Goal: Information Seeking & Learning: Learn about a topic

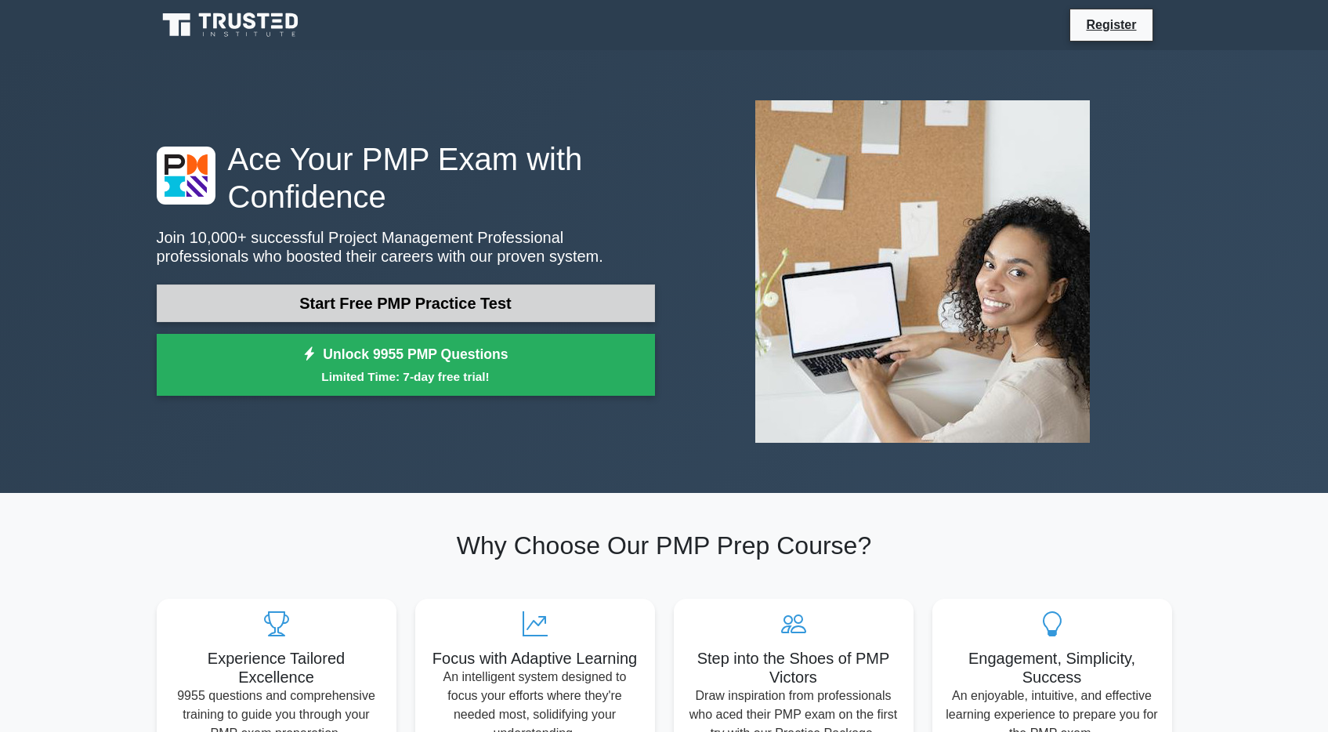
click at [422, 312] on link "Start Free PMP Practice Test" at bounding box center [406, 303] width 498 height 38
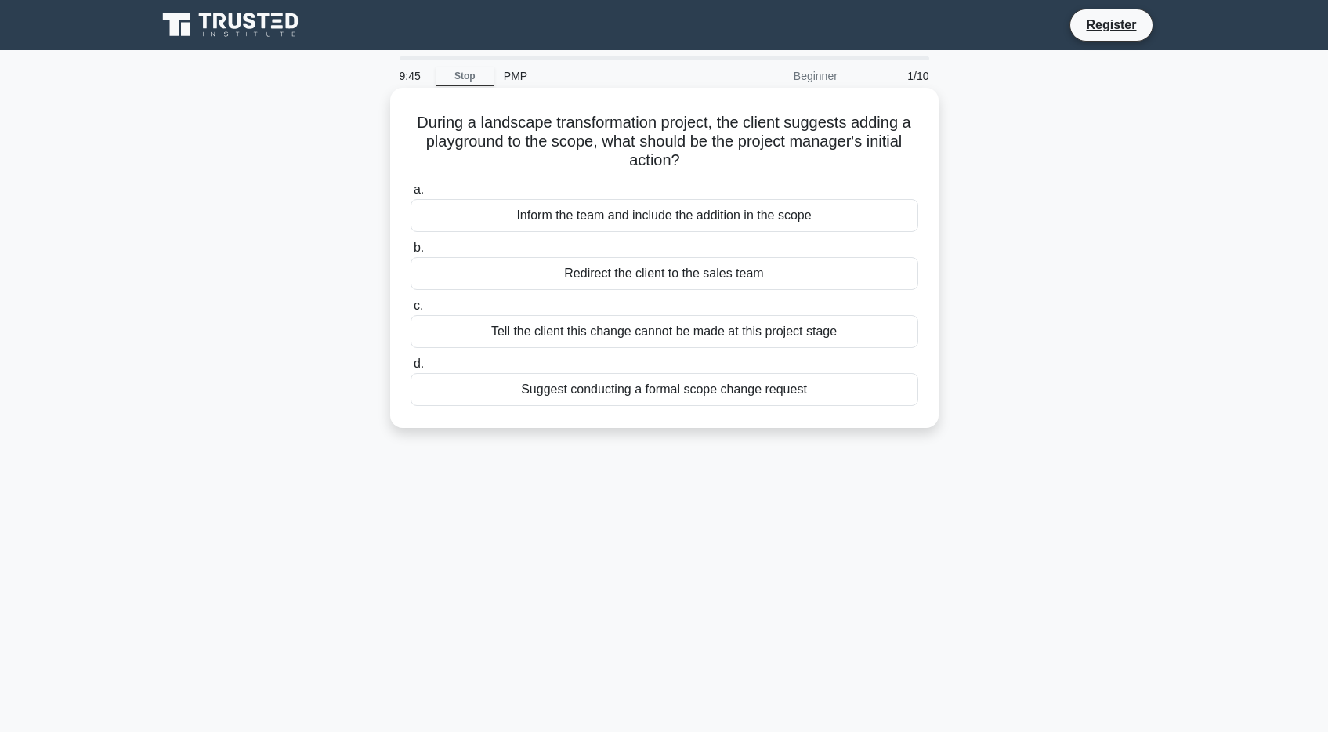
click at [583, 389] on div "Suggest conducting a formal scope change request" at bounding box center [665, 389] width 508 height 33
click at [411, 369] on input "d. Suggest conducting a formal scope change request" at bounding box center [411, 364] width 0 height 10
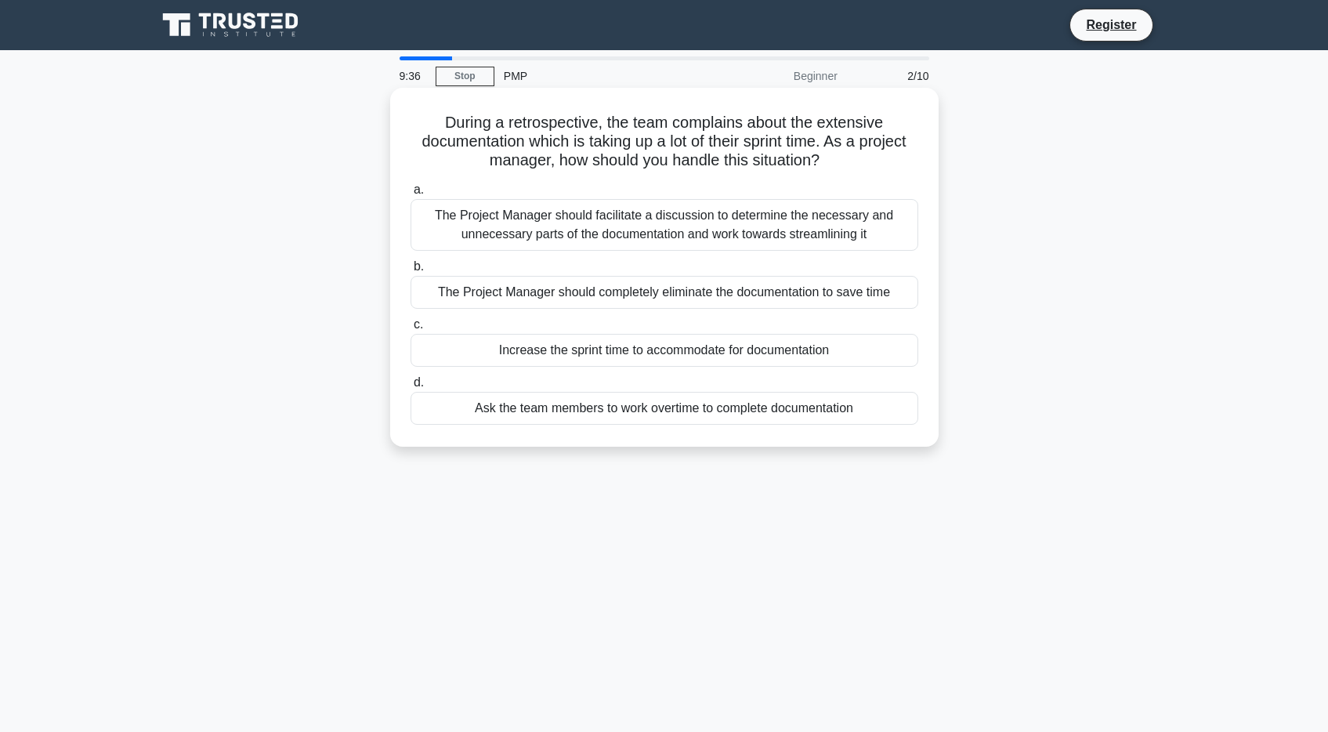
scroll to position [1, 0]
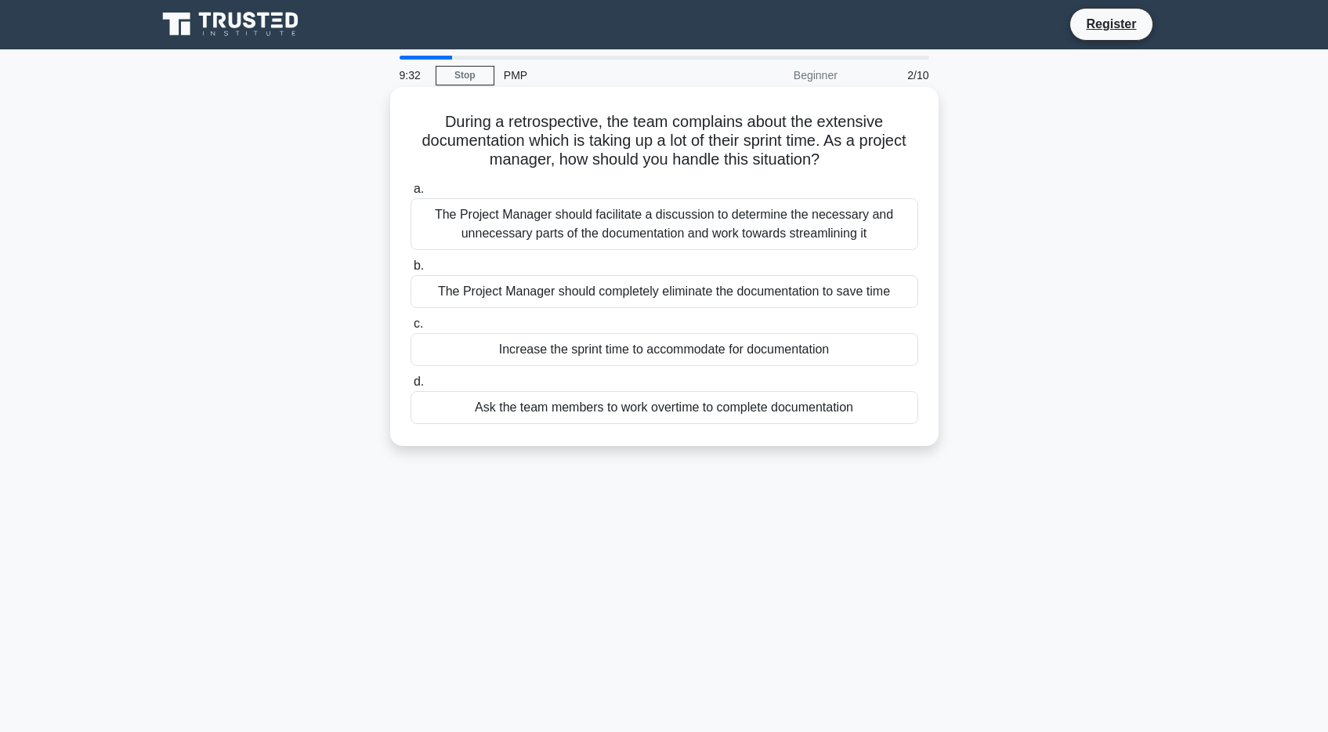
click at [657, 233] on div "The Project Manager should facilitate a discussion to determine the necessary a…" at bounding box center [665, 224] width 508 height 52
click at [411, 194] on input "a. The Project Manager should facilitate a discussion to determine the necessar…" at bounding box center [411, 189] width 0 height 10
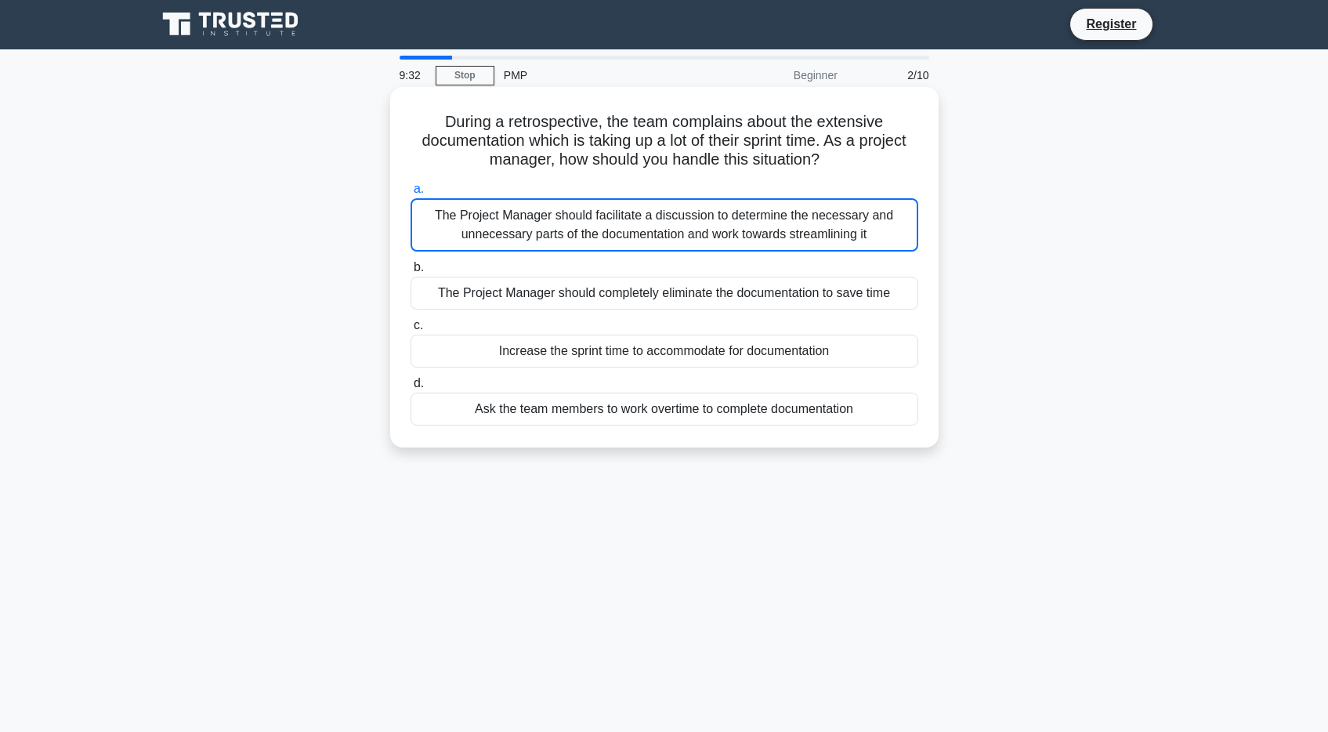
scroll to position [0, 0]
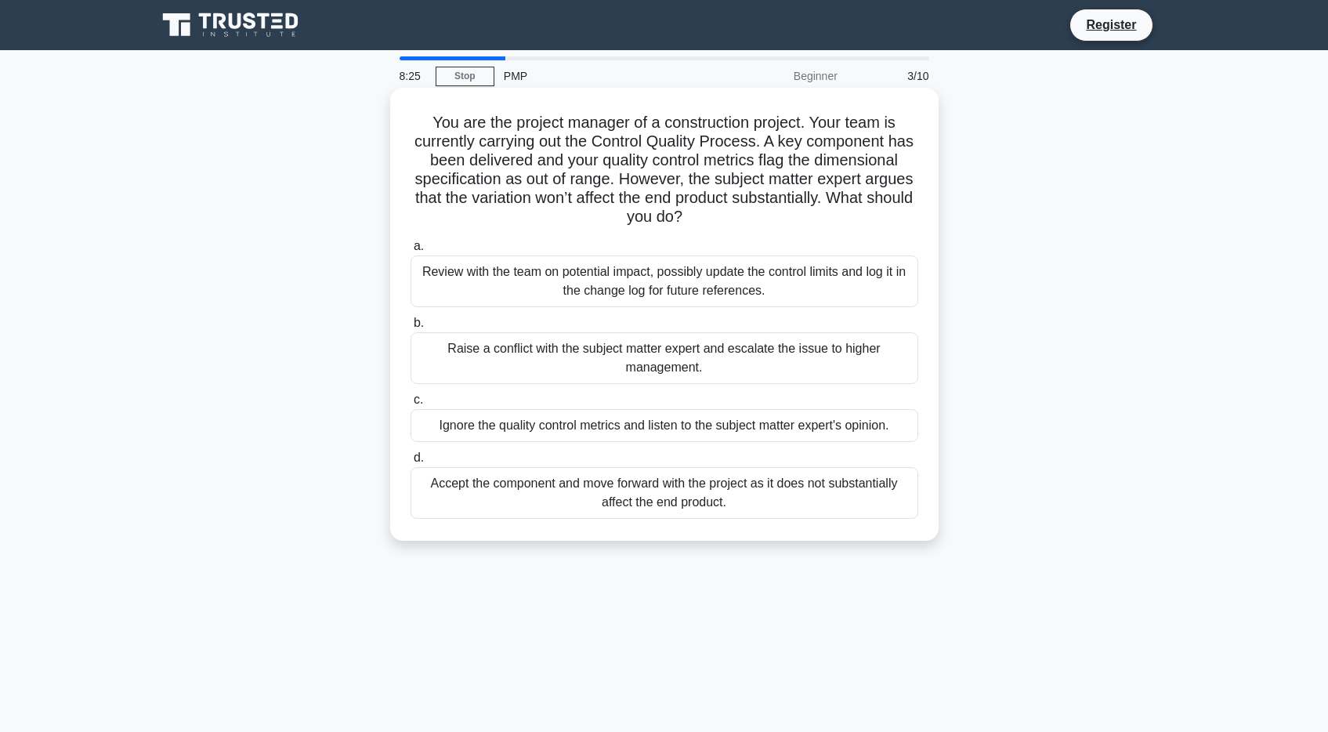
click at [800, 281] on div "Review with the team on potential impact, possibly update the control limits an…" at bounding box center [665, 281] width 508 height 52
click at [411, 252] on input "a. Review with the team on potential impact, possibly update the control limits…" at bounding box center [411, 246] width 0 height 10
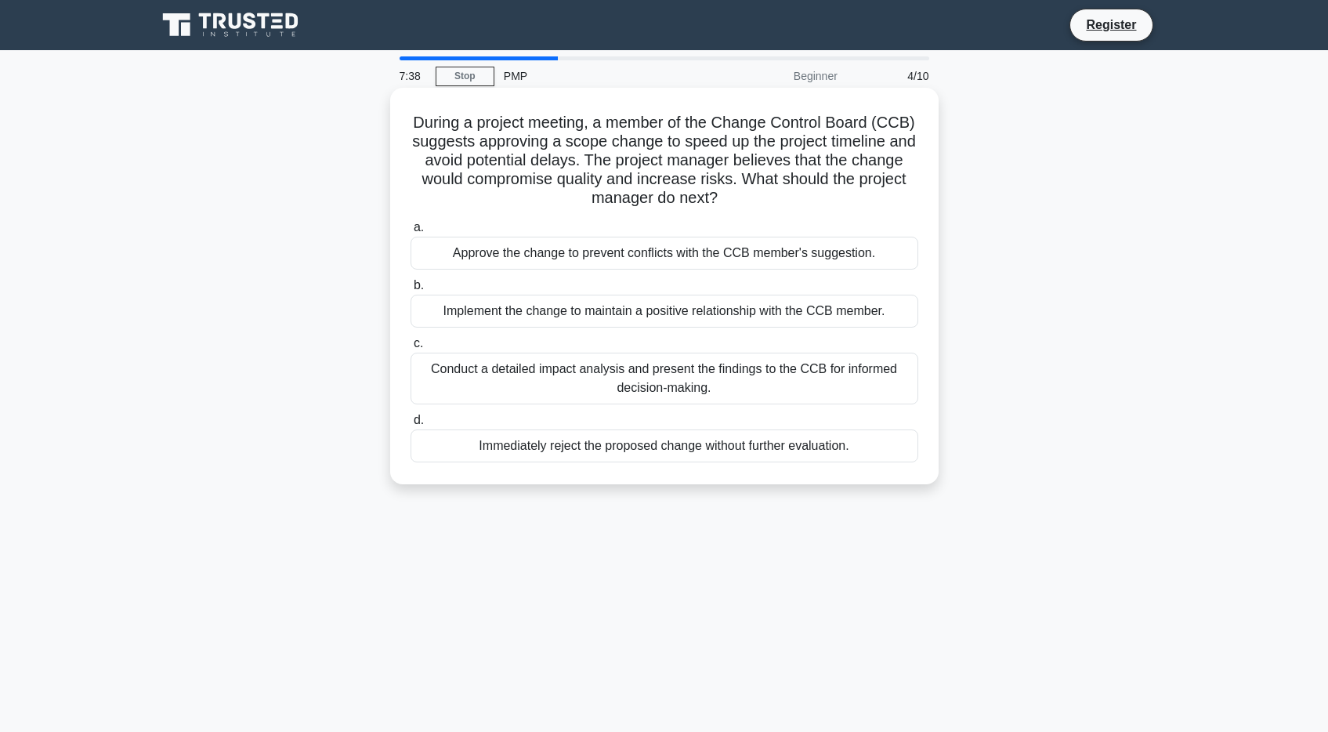
click at [733, 390] on div "Conduct a detailed impact analysis and present the findings to the CCB for info…" at bounding box center [665, 379] width 508 height 52
click at [411, 349] on input "c. Conduct a detailed impact analysis and present the findings to the CCB for i…" at bounding box center [411, 343] width 0 height 10
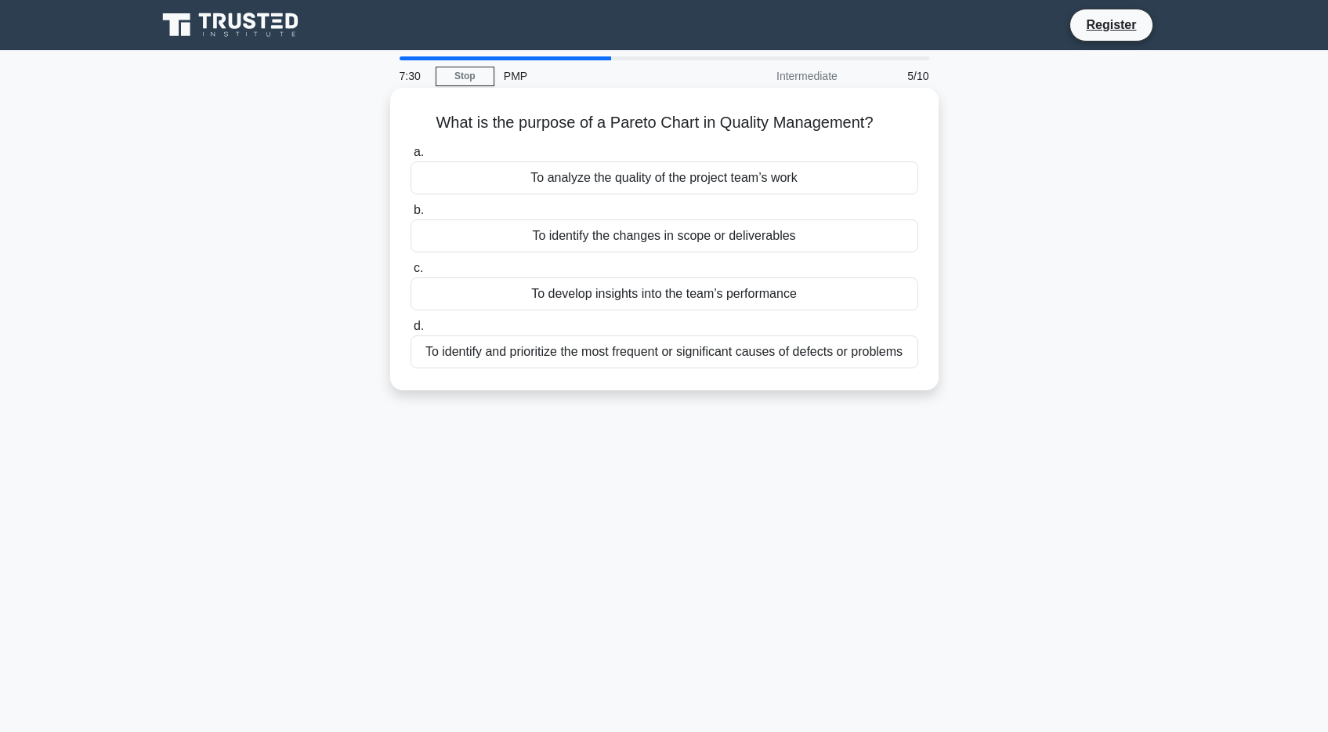
click at [758, 353] on div "To identify and prioritize the most frequent or significant causes of defects o…" at bounding box center [665, 351] width 508 height 33
click at [411, 331] on input "d. To identify and prioritize the most frequent or significant causes of defect…" at bounding box center [411, 326] width 0 height 10
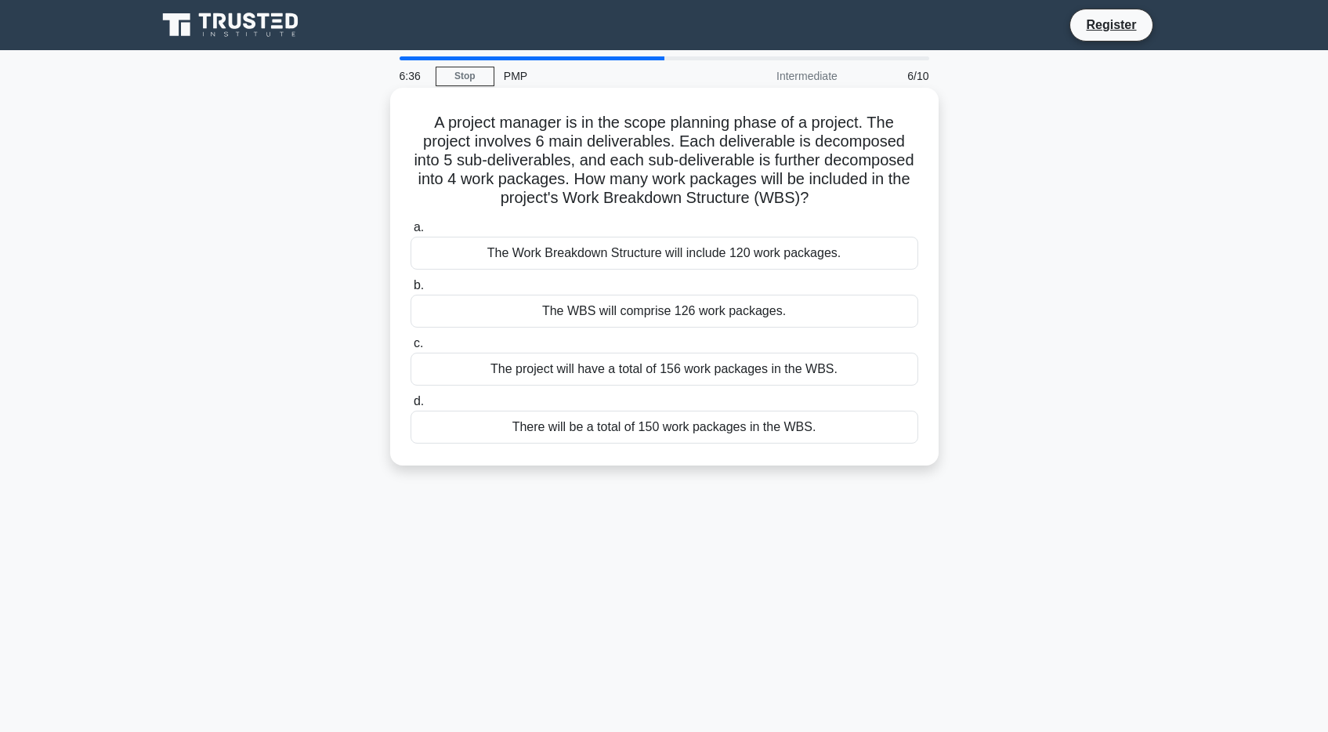
click at [784, 266] on div "The Work Breakdown Structure will include 120 work packages." at bounding box center [665, 253] width 508 height 33
click at [411, 233] on input "a. The Work Breakdown Structure will include 120 work packages." at bounding box center [411, 228] width 0 height 10
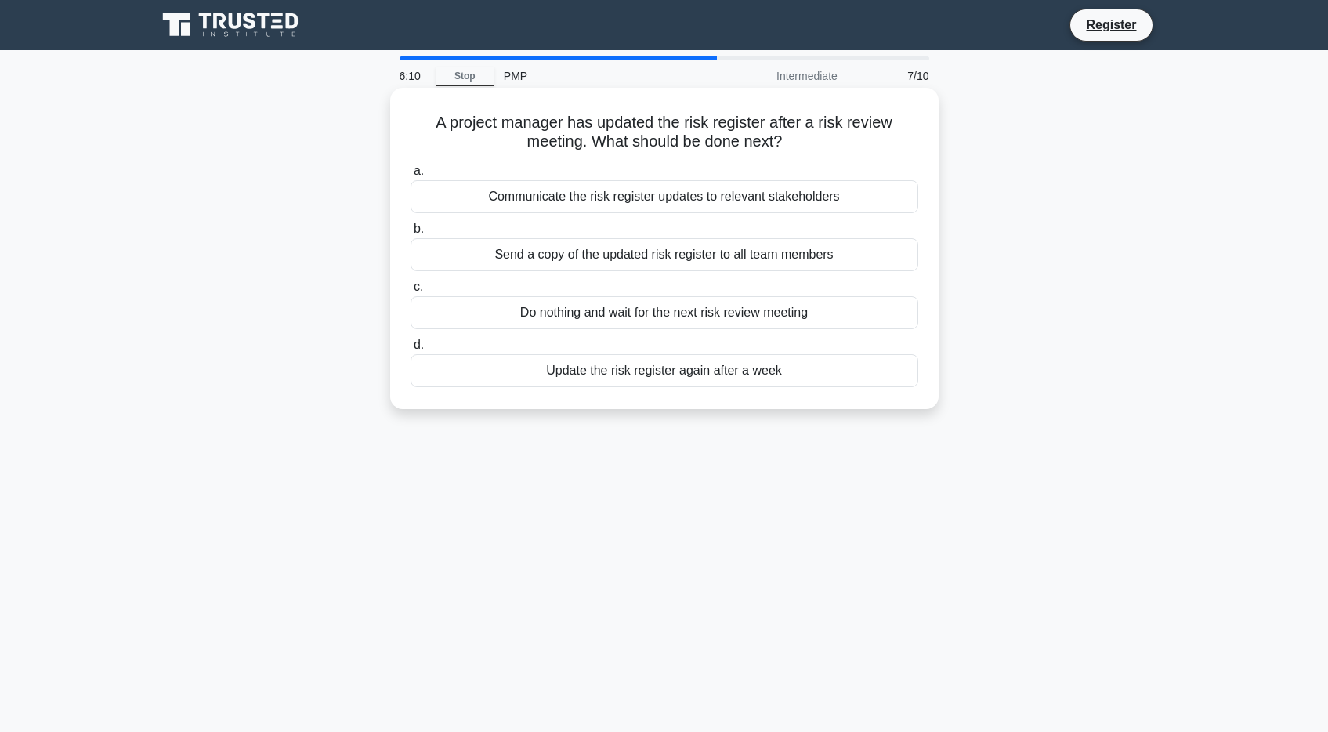
click at [761, 200] on div "Communicate the risk register updates to relevant stakeholders" at bounding box center [665, 196] width 508 height 33
click at [411, 176] on input "a. Communicate the risk register updates to relevant stakeholders" at bounding box center [411, 171] width 0 height 10
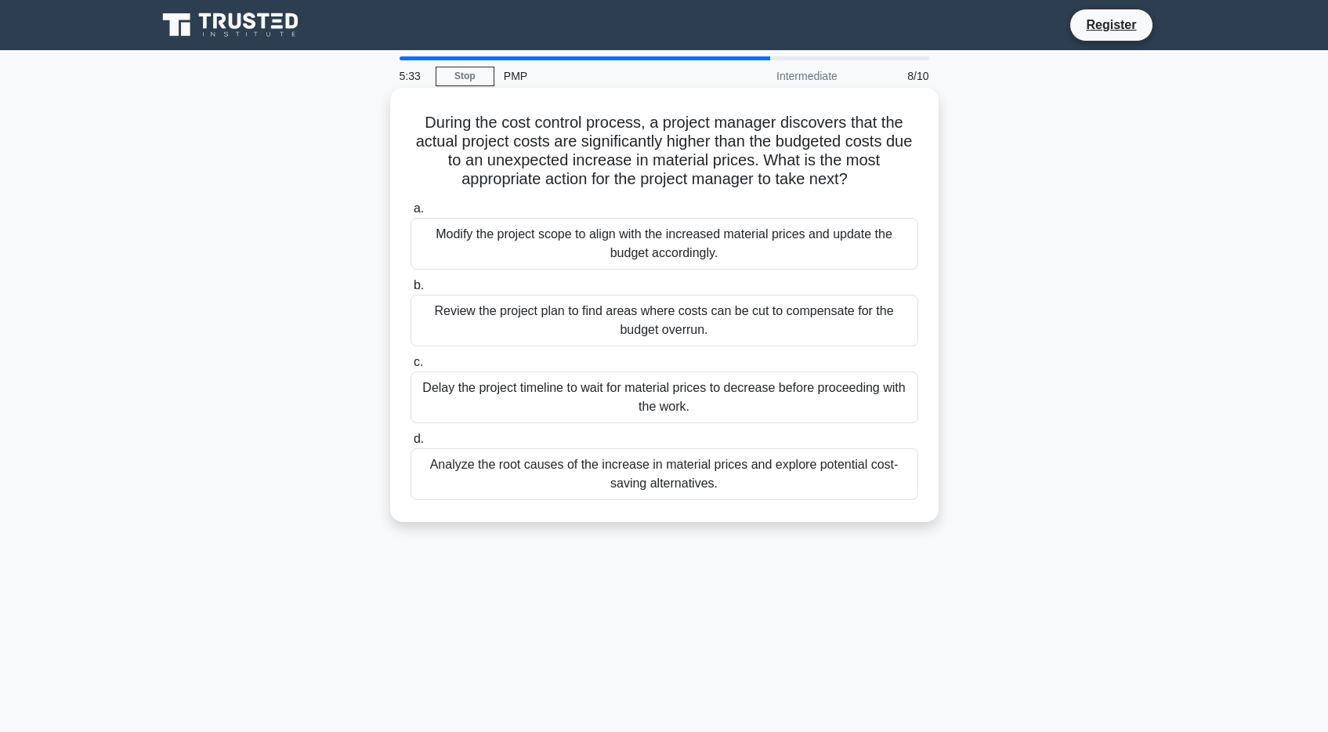
click at [727, 478] on div "Analyze the root causes of the increase in material prices and explore potentia…" at bounding box center [665, 474] width 508 height 52
click at [411, 444] on input "d. Analyze the root causes of the increase in material prices and explore poten…" at bounding box center [411, 439] width 0 height 10
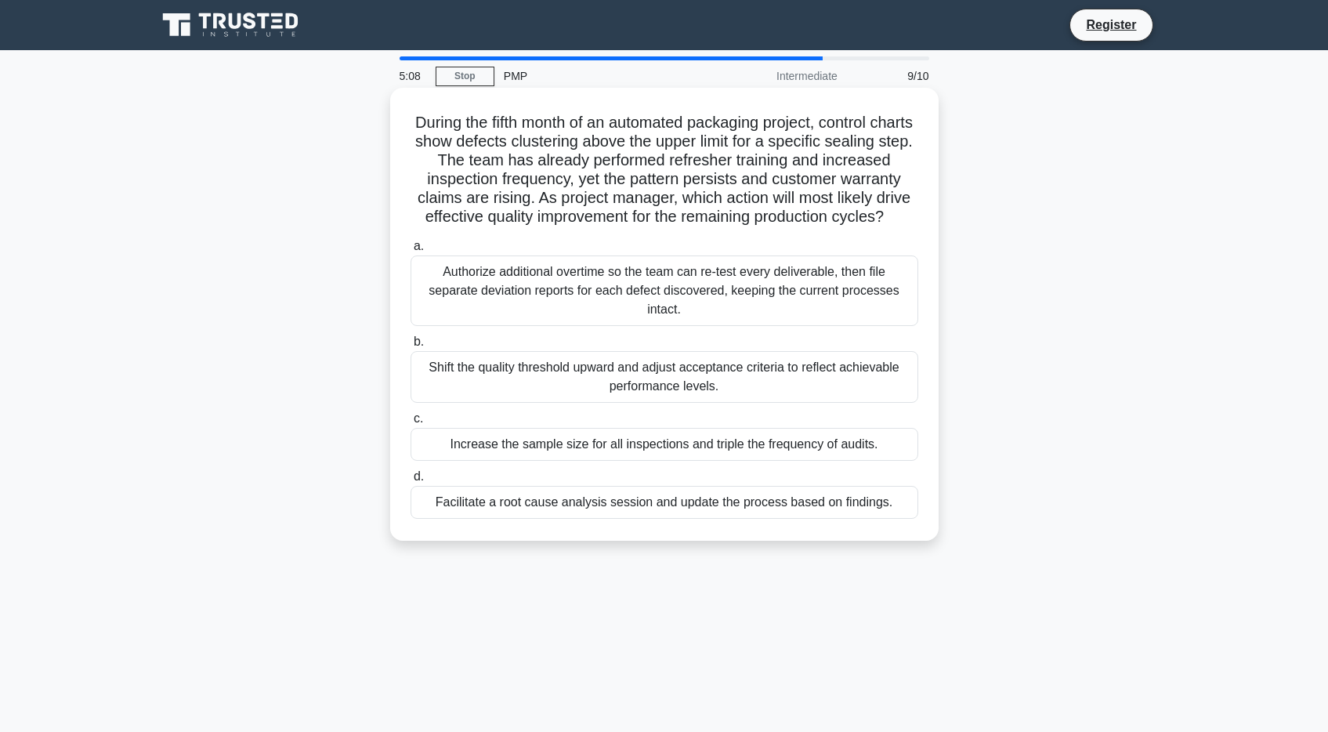
click at [726, 512] on div "Facilitate a root cause analysis session and update the process based on findin…" at bounding box center [665, 502] width 508 height 33
click at [411, 482] on input "d. Facilitate a root cause analysis session and update the process based on fin…" at bounding box center [411, 477] width 0 height 10
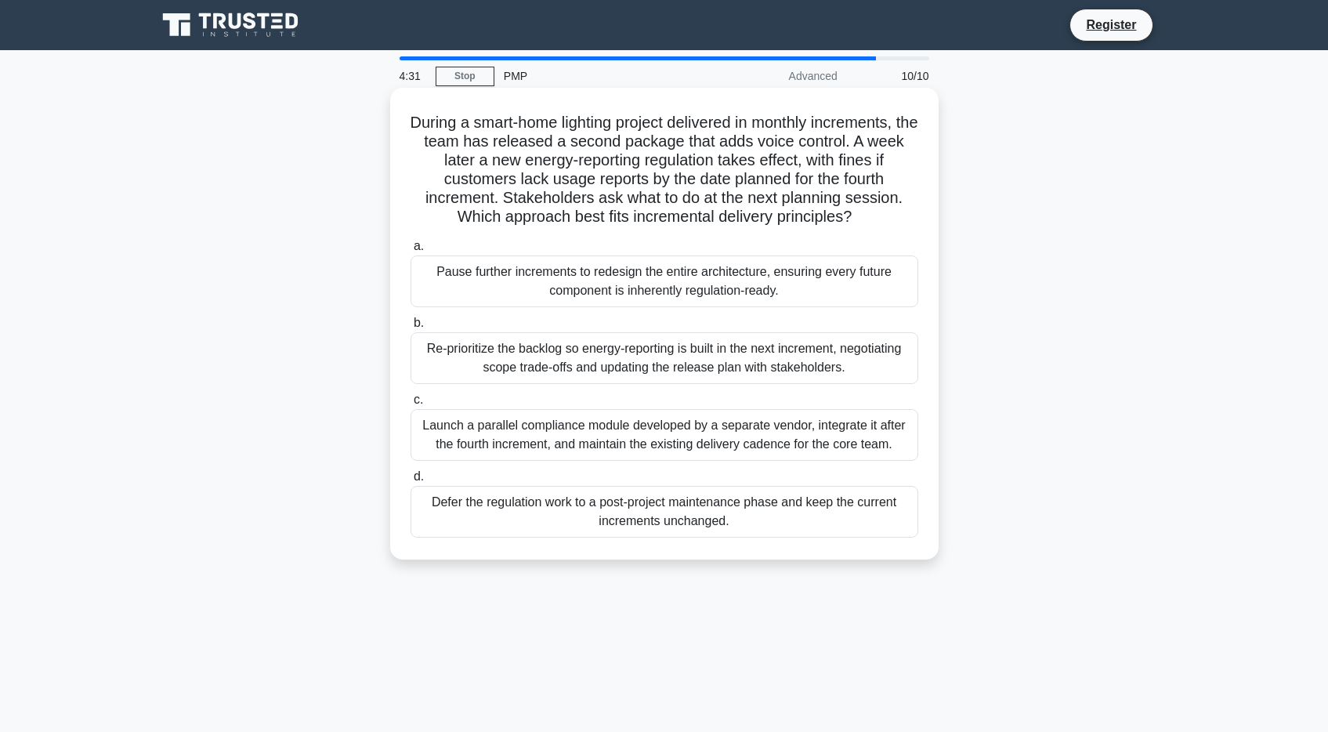
click at [766, 365] on div "Re-prioritize the backlog so energy-reporting is built in the next increment, n…" at bounding box center [665, 358] width 508 height 52
click at [411, 328] on input "b. Re-prioritize the backlog so energy-reporting is built in the next increment…" at bounding box center [411, 323] width 0 height 10
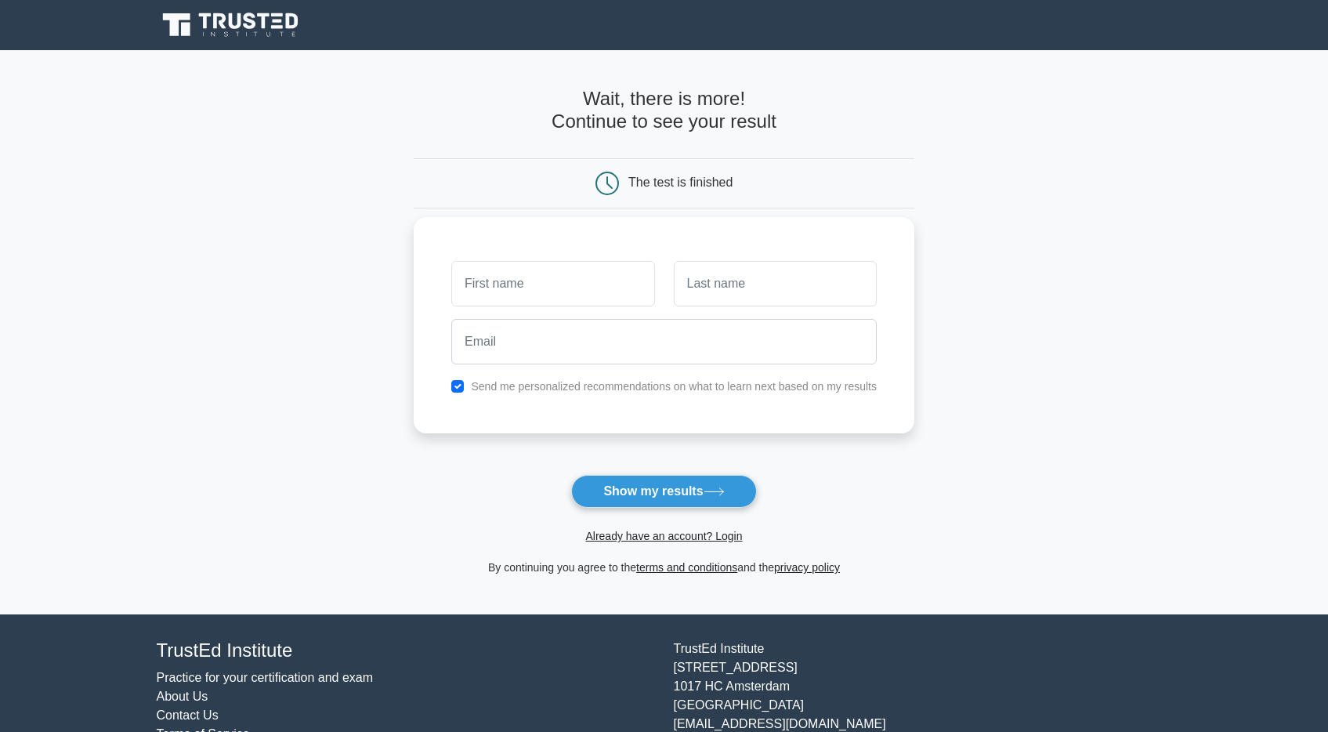
click at [578, 270] on input "text" at bounding box center [552, 283] width 203 height 45
type input "[PERSON_NAME]"
click at [713, 295] on input "text" at bounding box center [775, 283] width 203 height 45
type input "Chung"
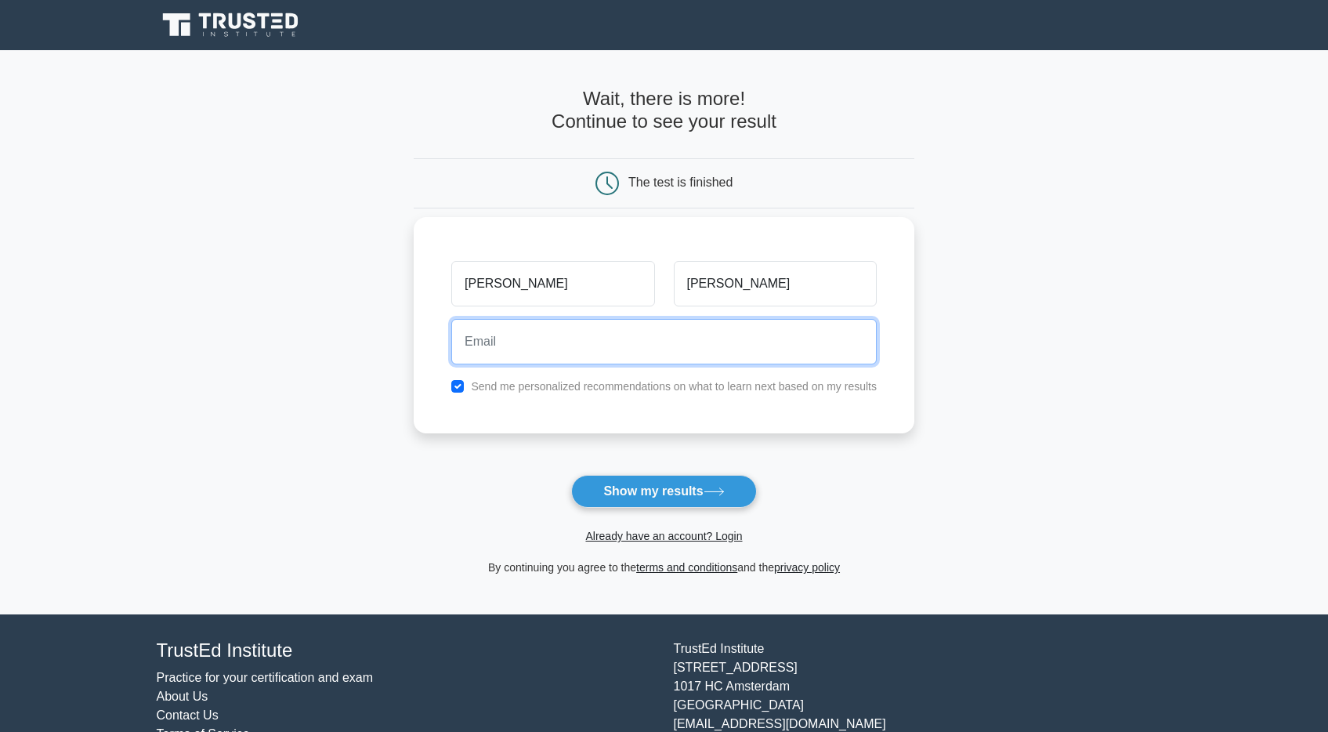
click at [687, 331] on input "email" at bounding box center [663, 341] width 425 height 45
type input "louisebirthdayinbox@gmail.com"
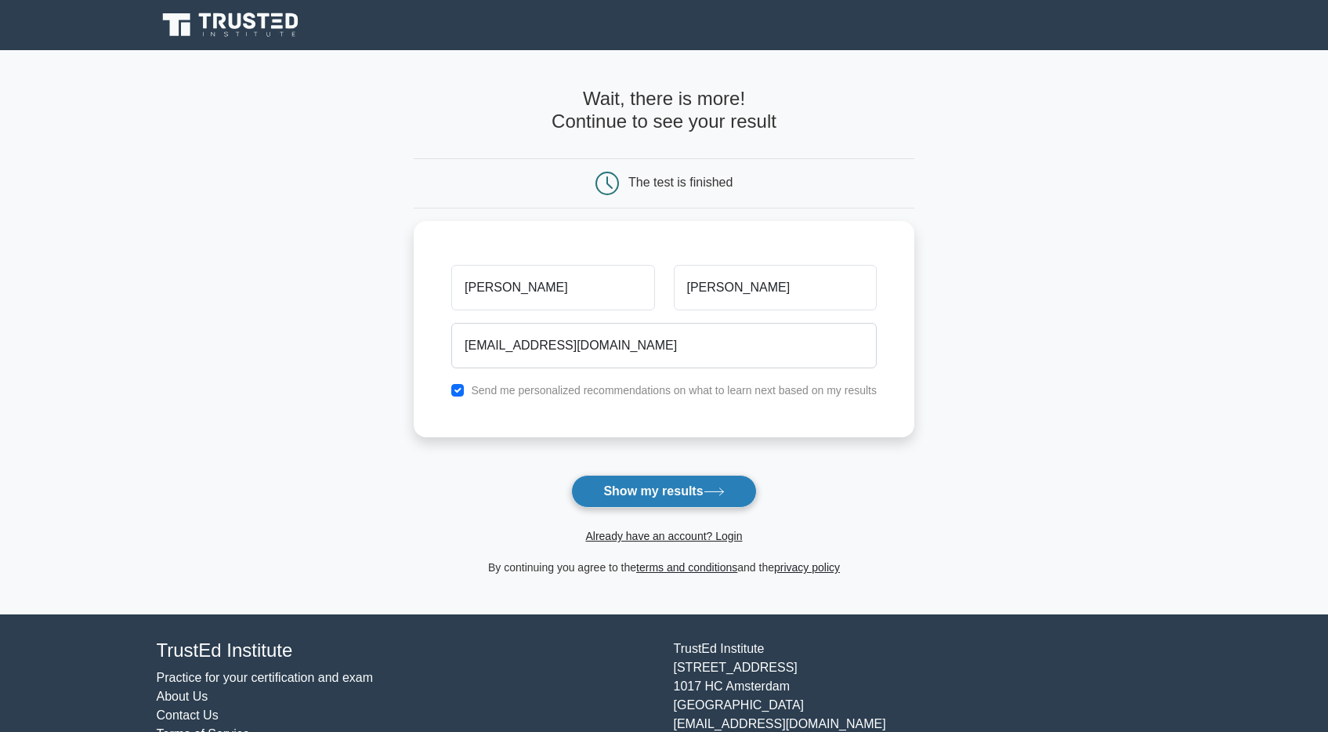
click at [644, 486] on button "Show my results" at bounding box center [663, 491] width 185 height 33
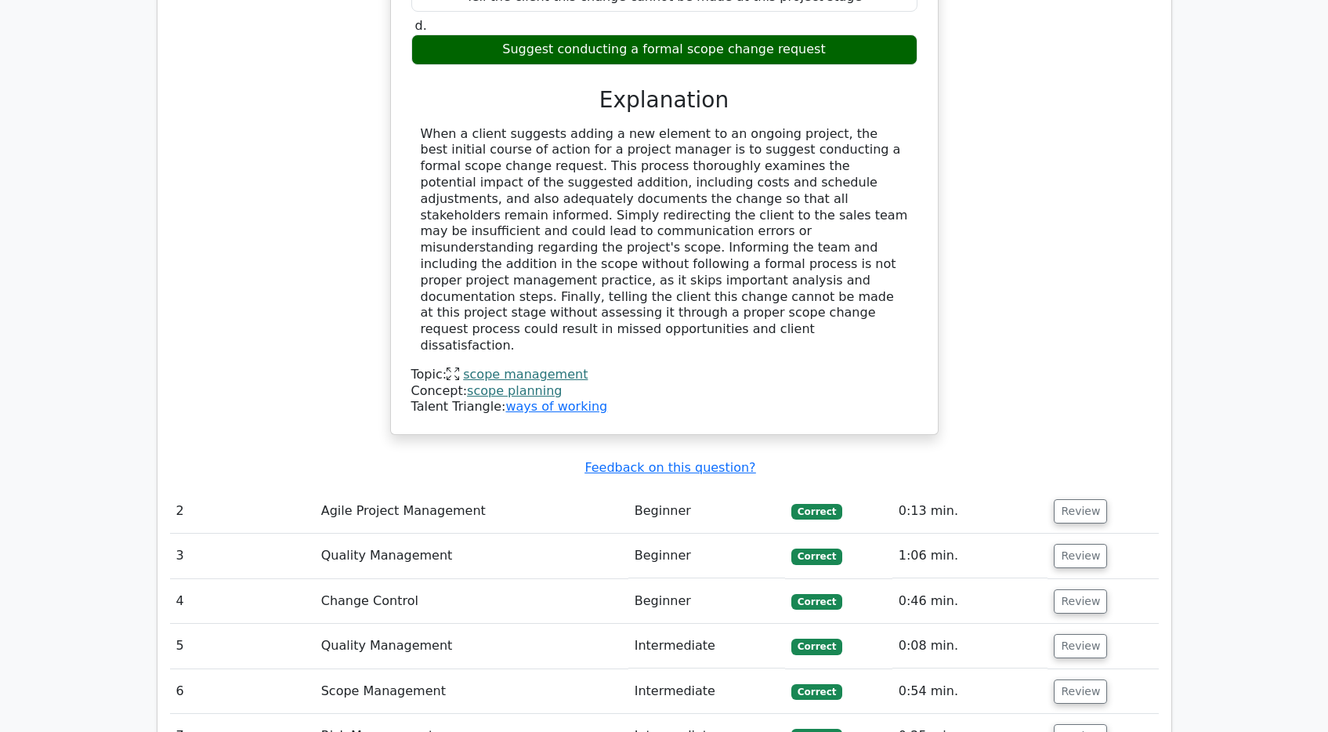
scroll to position [1537, 0]
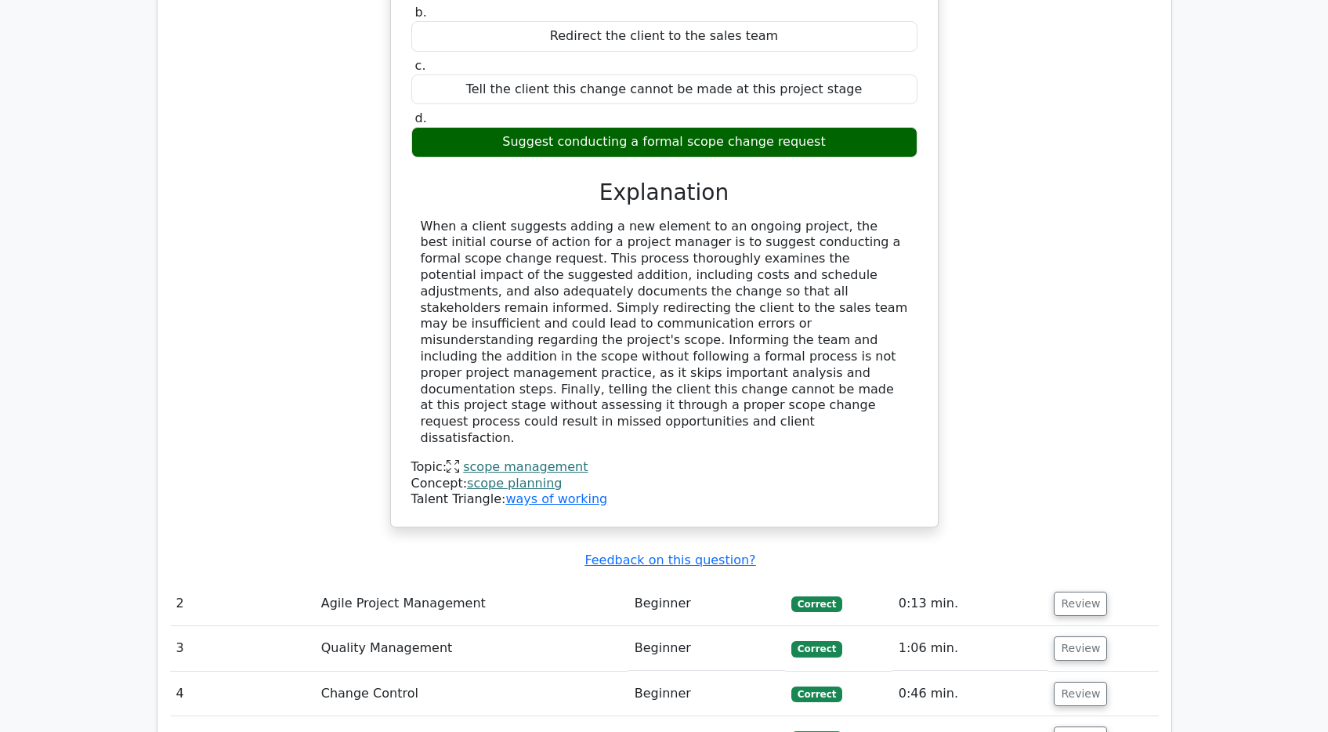
click at [884, 581] on td "Correct" at bounding box center [838, 603] width 107 height 45
click at [1048, 581] on td "Review" at bounding box center [1103, 603] width 110 height 45
click at [1080, 592] on button "Review" at bounding box center [1080, 604] width 53 height 24
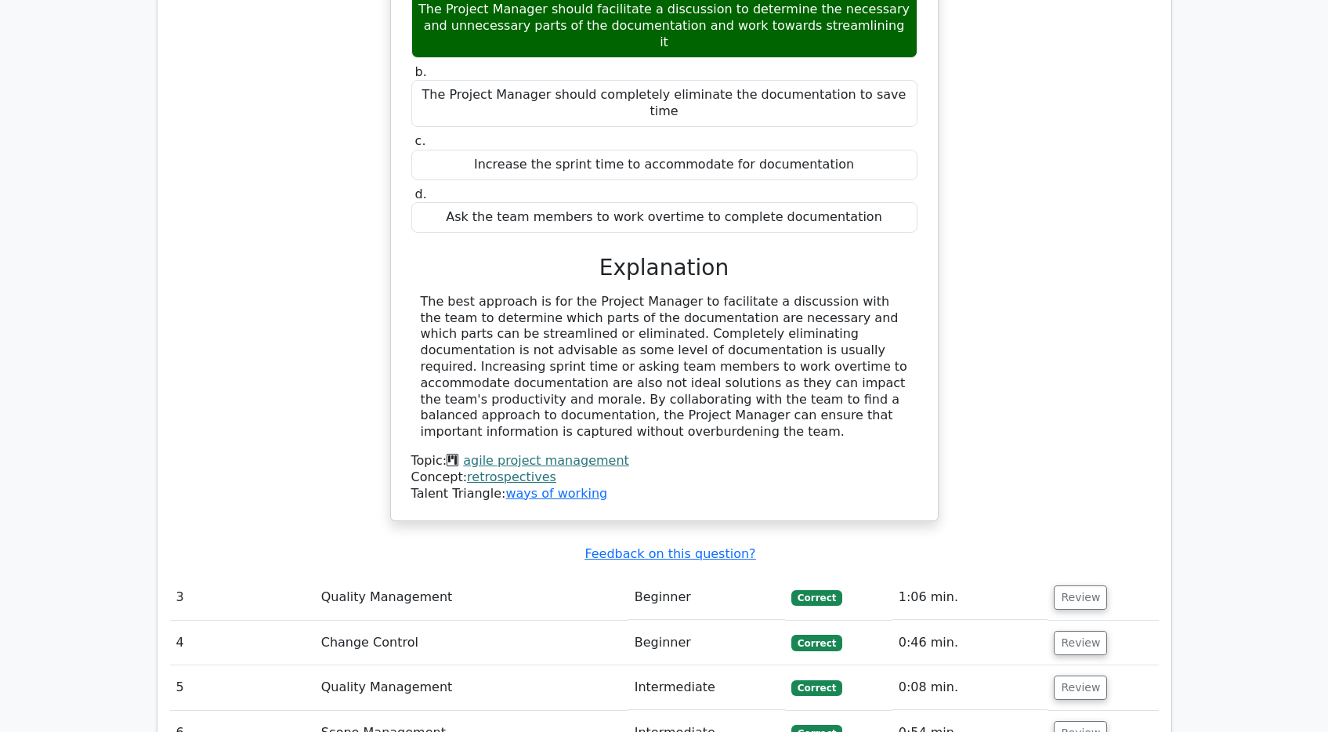
scroll to position [2293, 0]
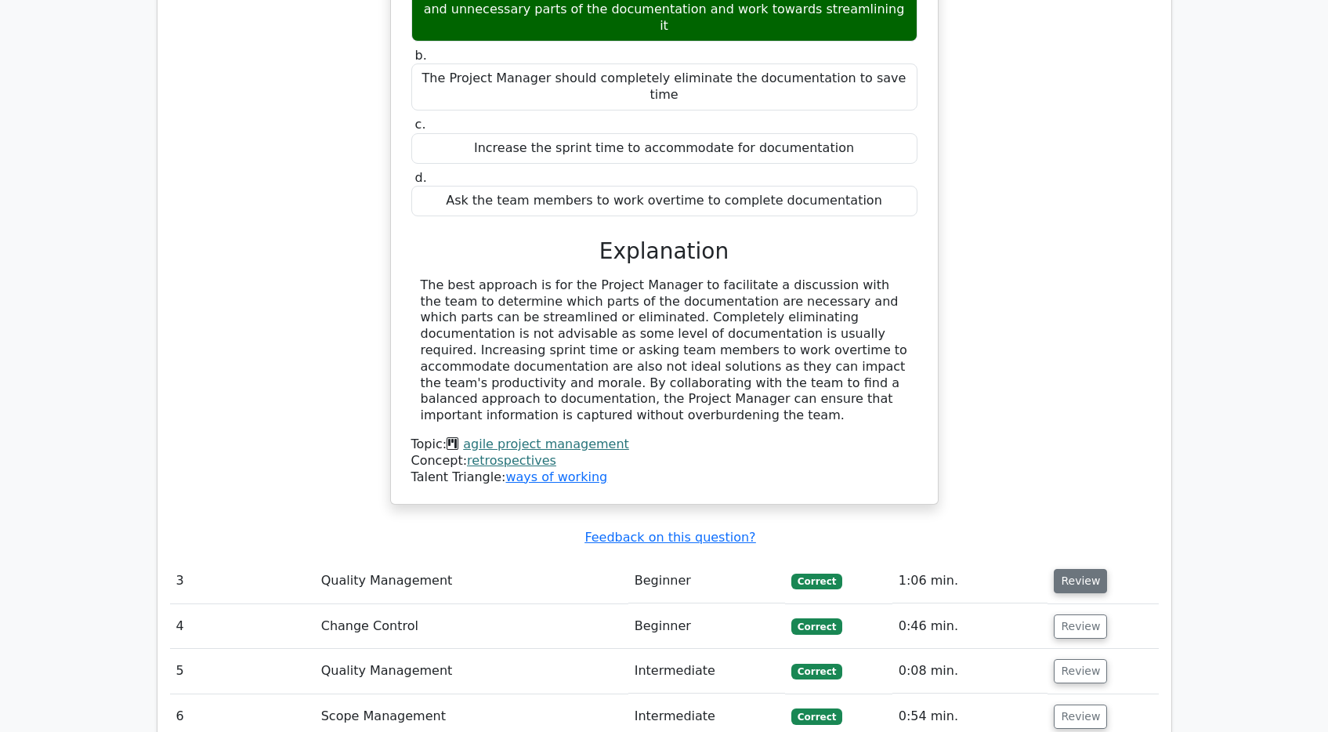
click at [1077, 569] on button "Review" at bounding box center [1080, 581] width 53 height 24
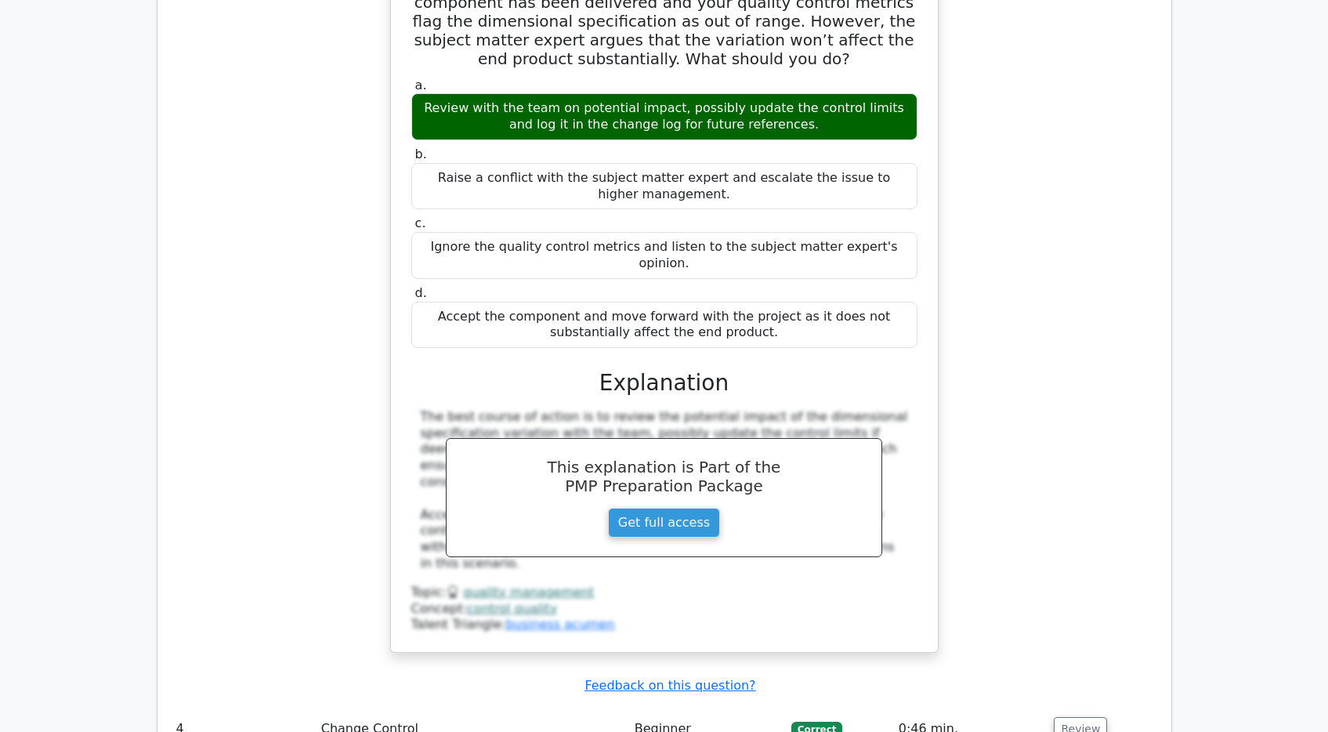
scroll to position [2972, 0]
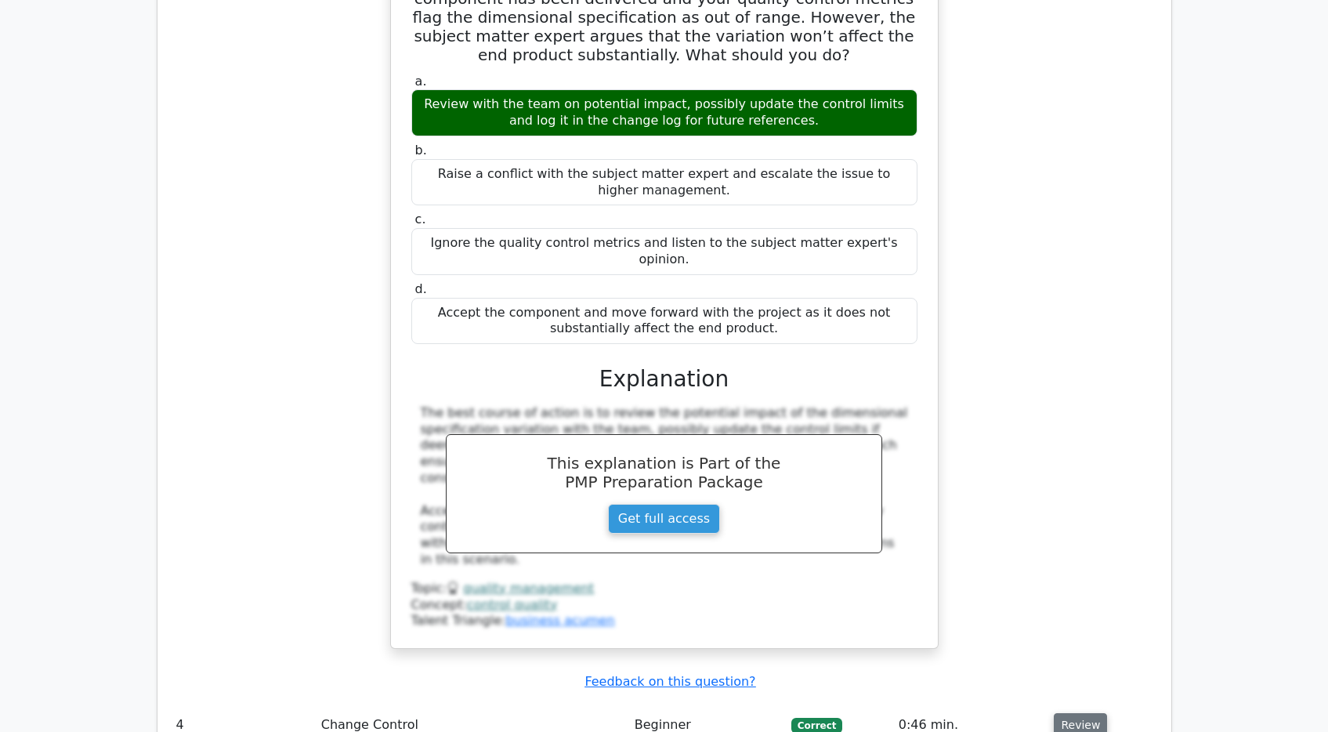
click at [1078, 713] on button "Review" at bounding box center [1080, 725] width 53 height 24
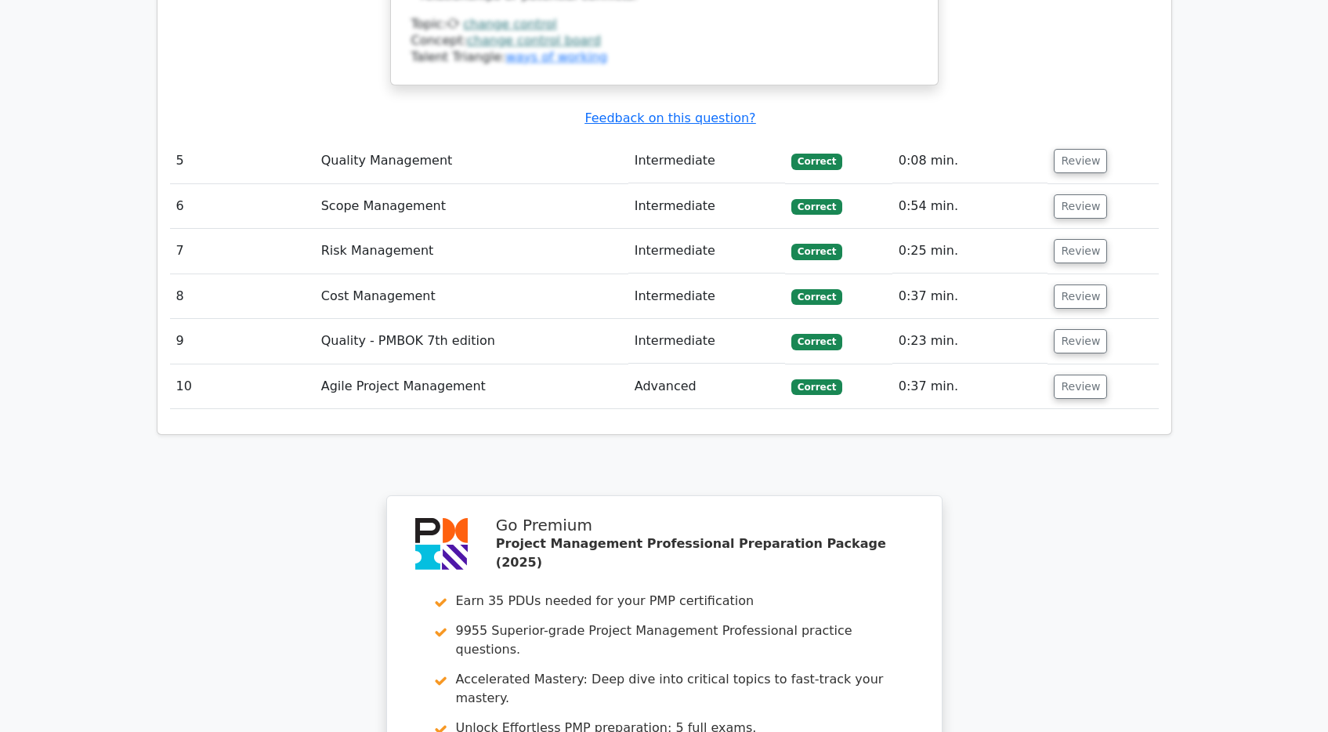
scroll to position [4767, 0]
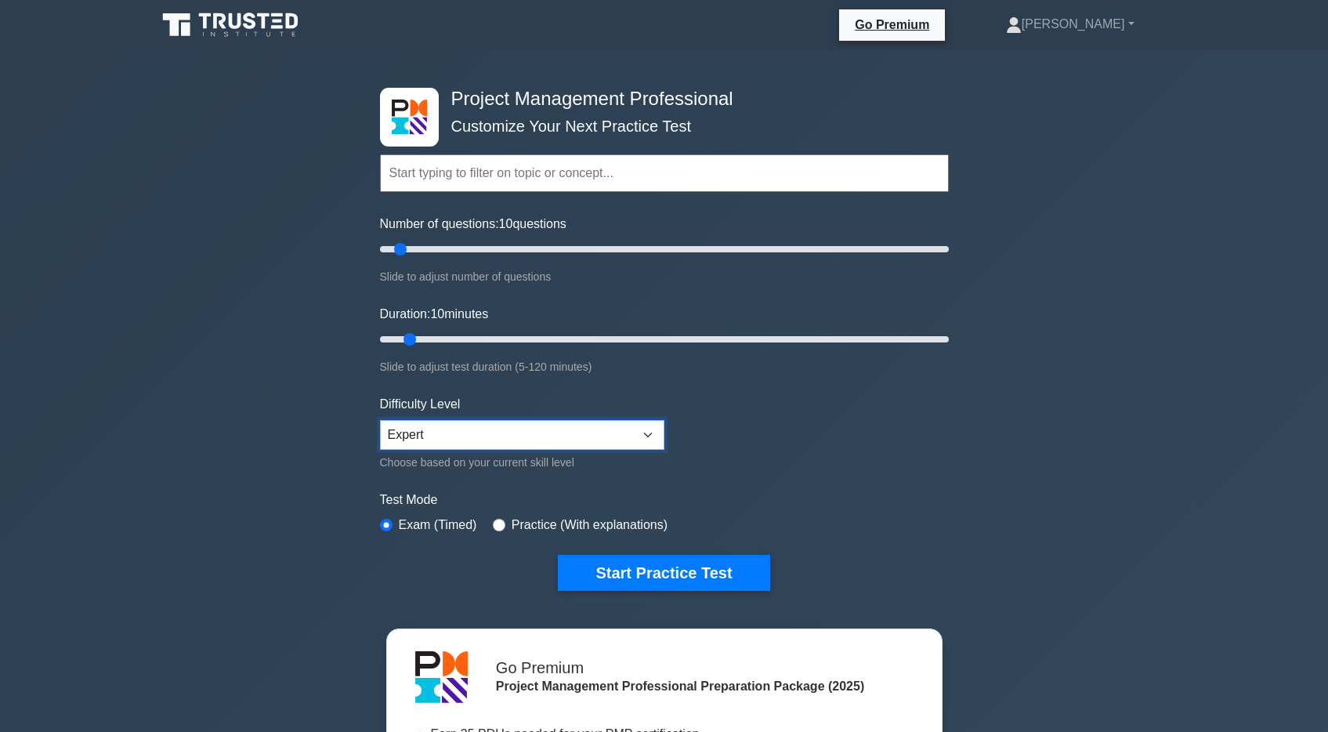
click at [429, 433] on select "Beginner Intermediate Expert" at bounding box center [522, 435] width 284 height 30
click at [533, 251] on input "Number of questions: 10 questions" at bounding box center [664, 249] width 569 height 19
type input "200"
click at [942, 252] on input "Number of questions: 200 questions" at bounding box center [664, 249] width 569 height 19
drag, startPoint x: 406, startPoint y: 339, endPoint x: 976, endPoint y: 338, distance: 569.6
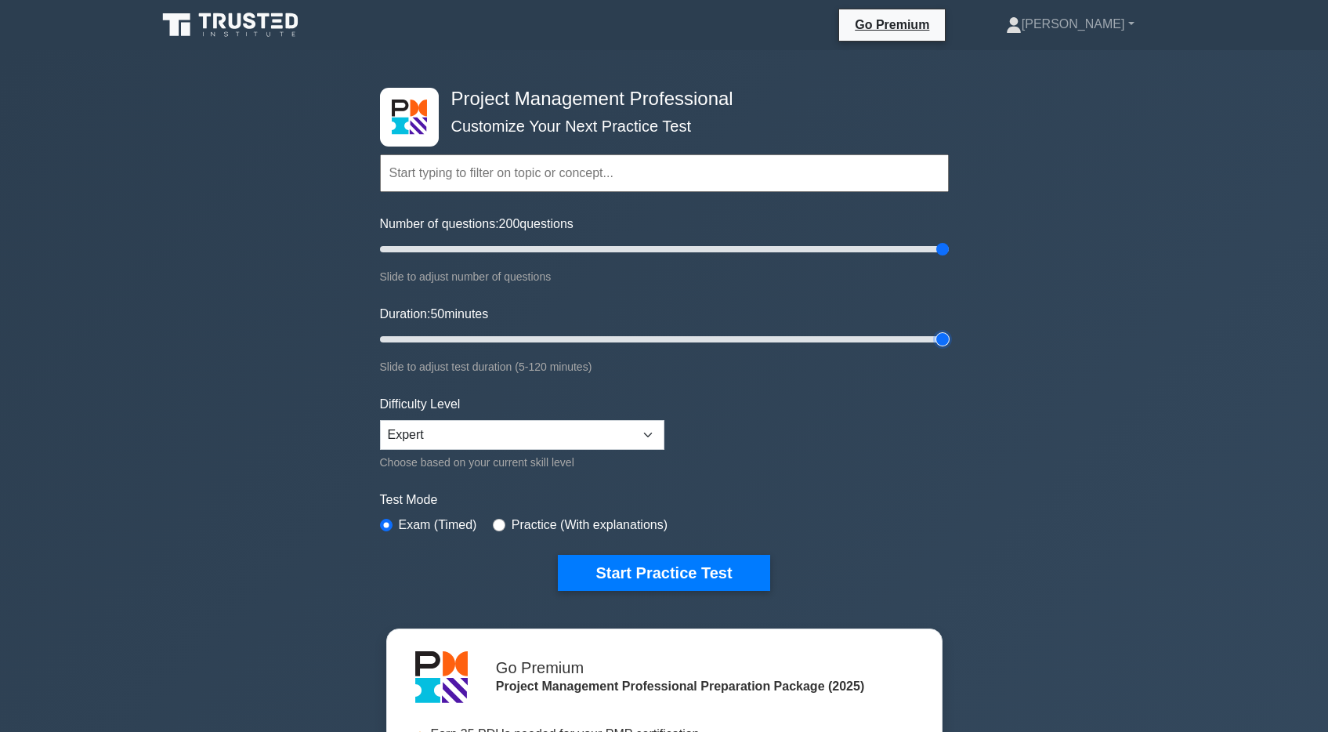
type input "120"
click at [949, 339] on input "Duration: 50 minutes" at bounding box center [664, 339] width 569 height 19
click at [635, 587] on button "Start Practice Test" at bounding box center [664, 573] width 212 height 36
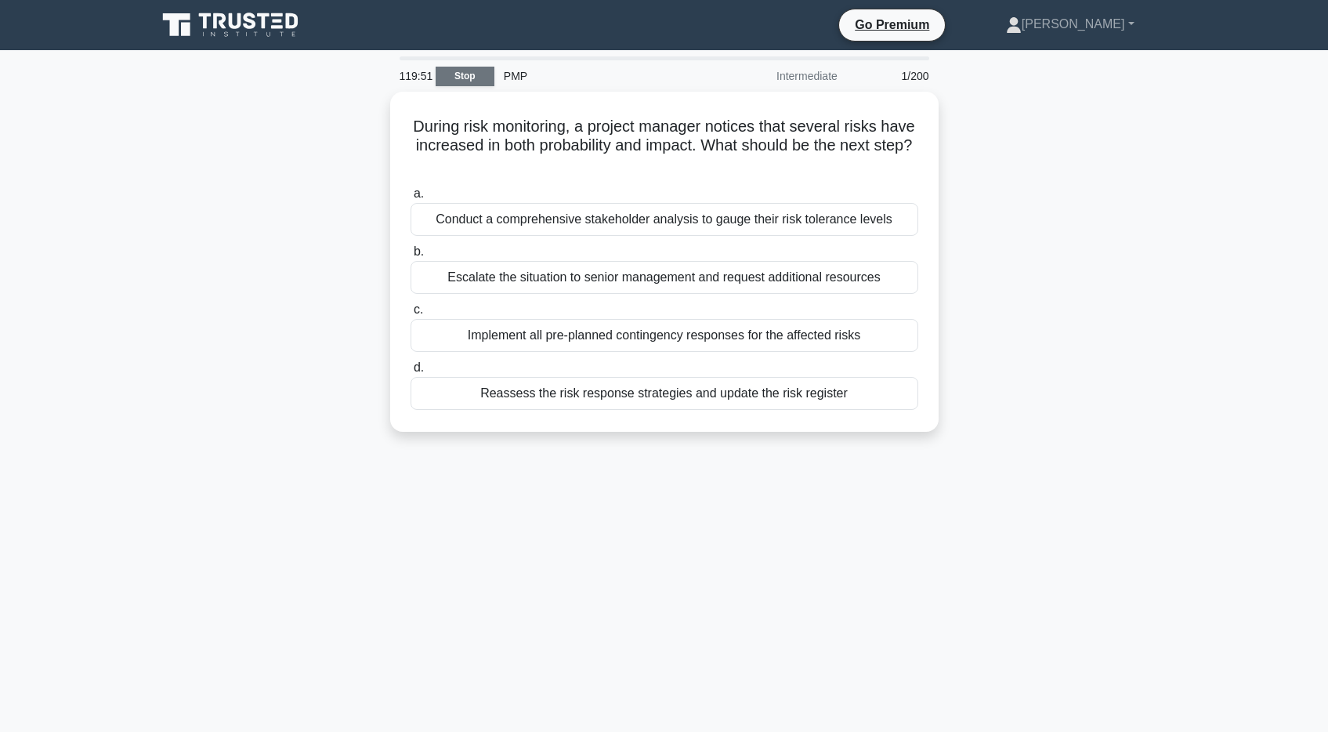
click at [472, 74] on link "Stop" at bounding box center [465, 77] width 59 height 20
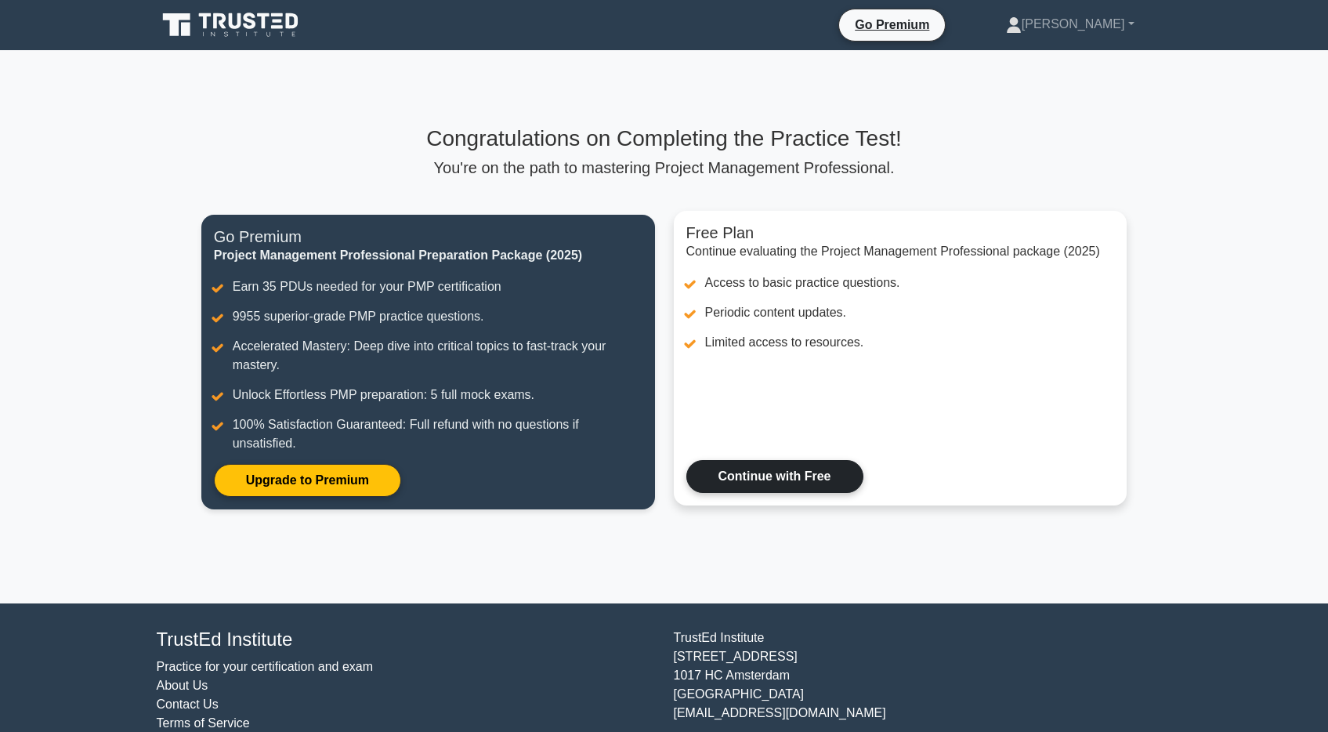
click at [835, 476] on link "Continue with Free" at bounding box center [774, 476] width 177 height 33
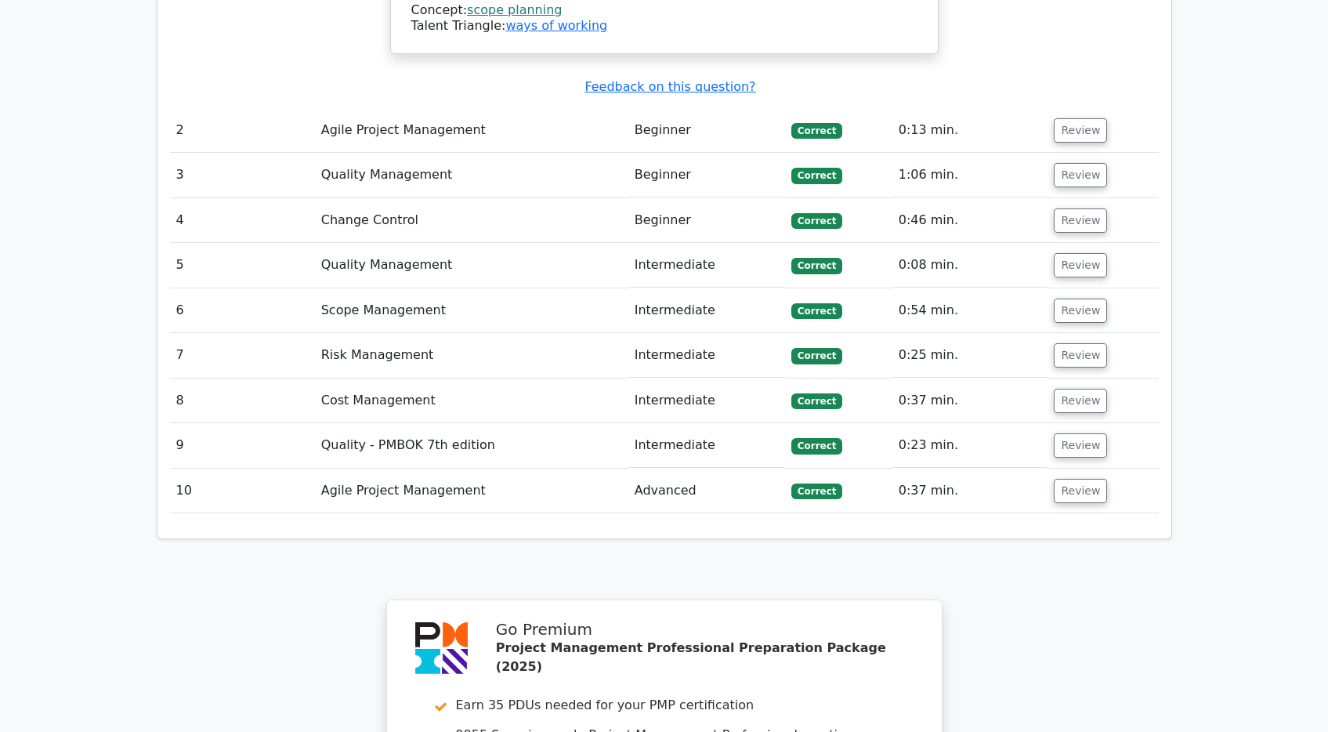
scroll to position [2466, 0]
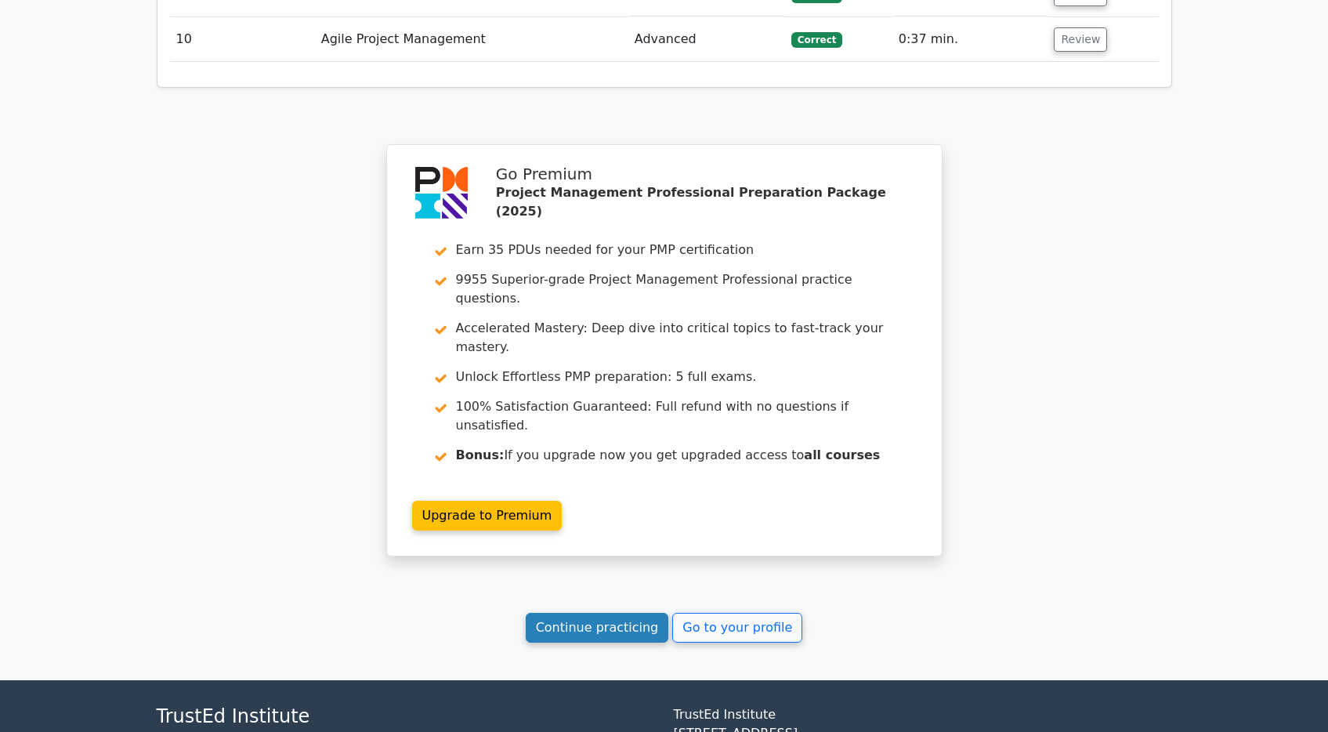
click at [628, 613] on link "Continue practicing" at bounding box center [597, 628] width 143 height 30
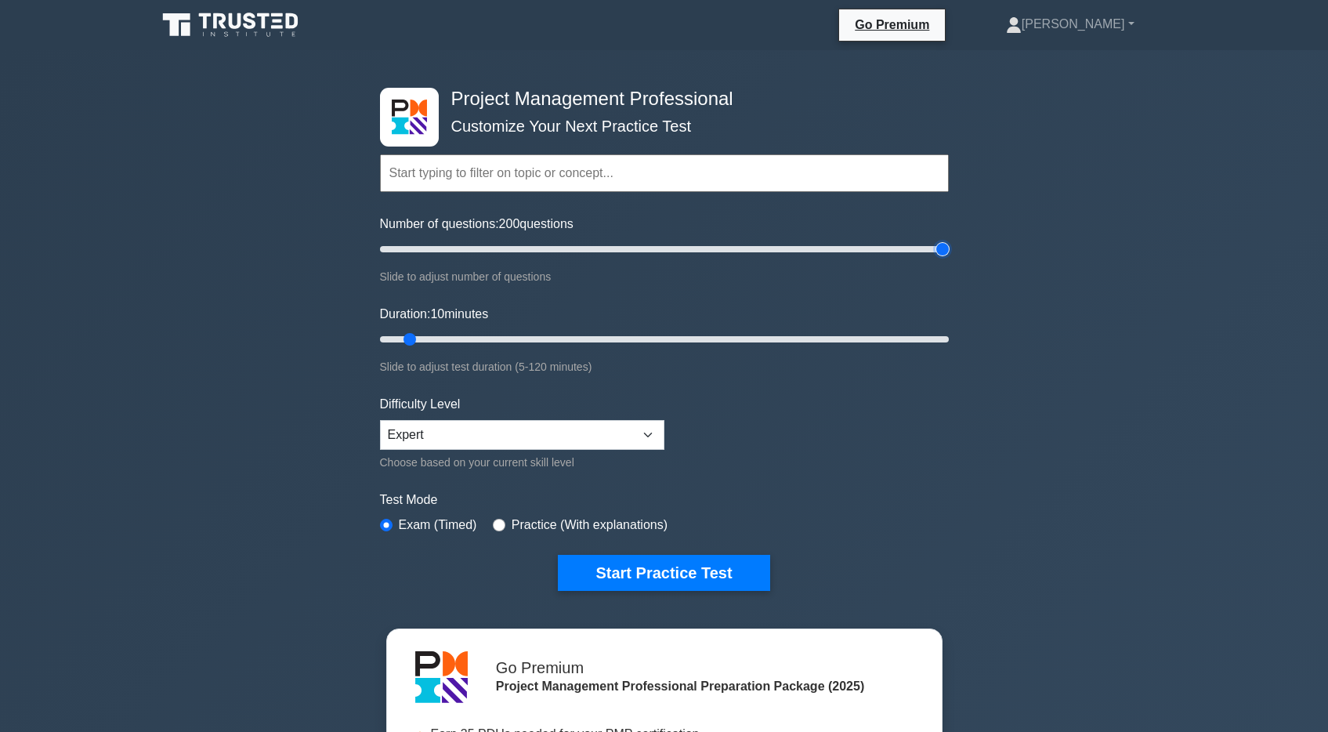
drag, startPoint x: 400, startPoint y: 252, endPoint x: 1231, endPoint y: 370, distance: 839.6
type input "200"
click at [949, 259] on input "Number of questions: 200 questions" at bounding box center [664, 249] width 569 height 19
drag, startPoint x: 410, startPoint y: 338, endPoint x: 1062, endPoint y: 443, distance: 660.2
type input "120"
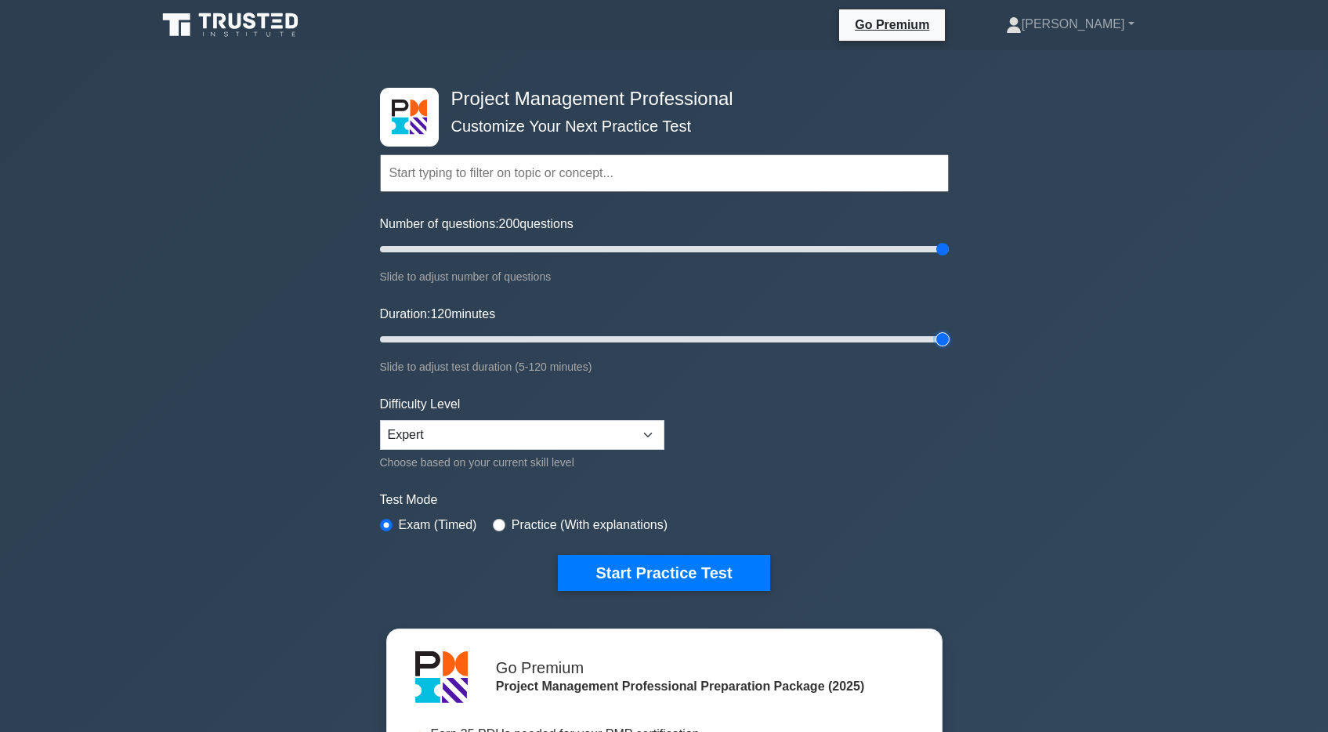
click at [949, 349] on input "Duration: 120 minutes" at bounding box center [664, 339] width 569 height 19
click at [616, 522] on label "Practice (With explanations)" at bounding box center [590, 525] width 156 height 19
click at [601, 580] on button "Start Practice Test" at bounding box center [664, 573] width 212 height 36
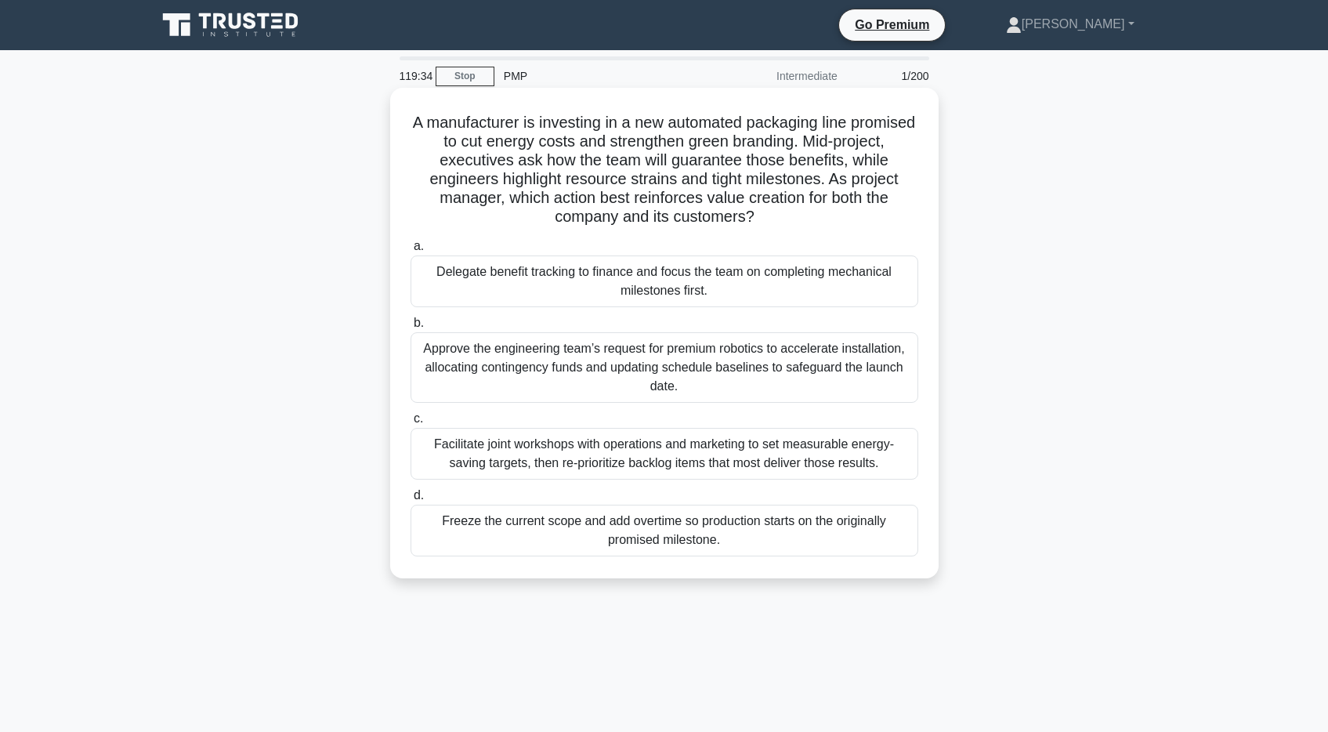
click at [831, 456] on div "Facilitate joint workshops with operations and marketing to set measurable ener…" at bounding box center [665, 454] width 508 height 52
click at [411, 424] on input "c. Facilitate joint workshops with operations and marketing to set measurable e…" at bounding box center [411, 419] width 0 height 10
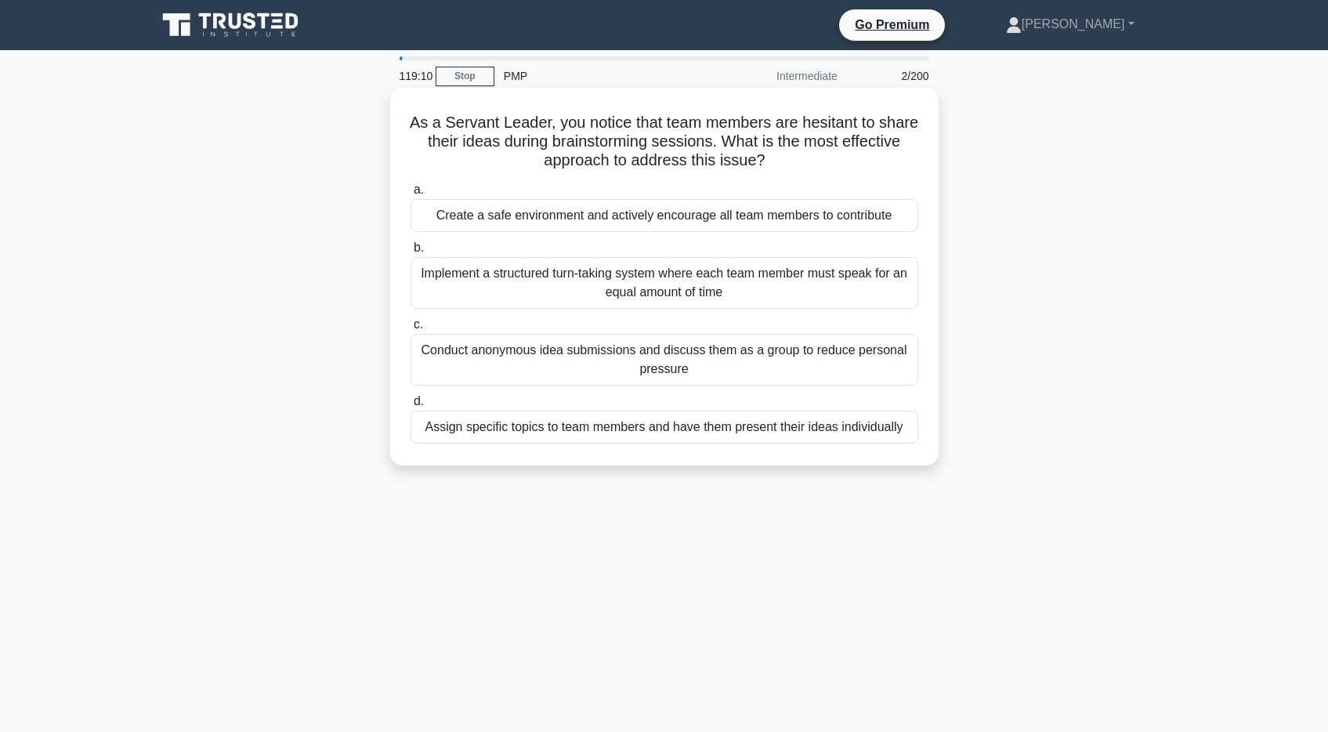
click at [809, 353] on div "Conduct anonymous idea submissions and discuss them as a group to reduce person…" at bounding box center [665, 360] width 508 height 52
click at [411, 330] on input "c. Conduct anonymous idea submissions and discuss them as a group to reduce per…" at bounding box center [411, 325] width 0 height 10
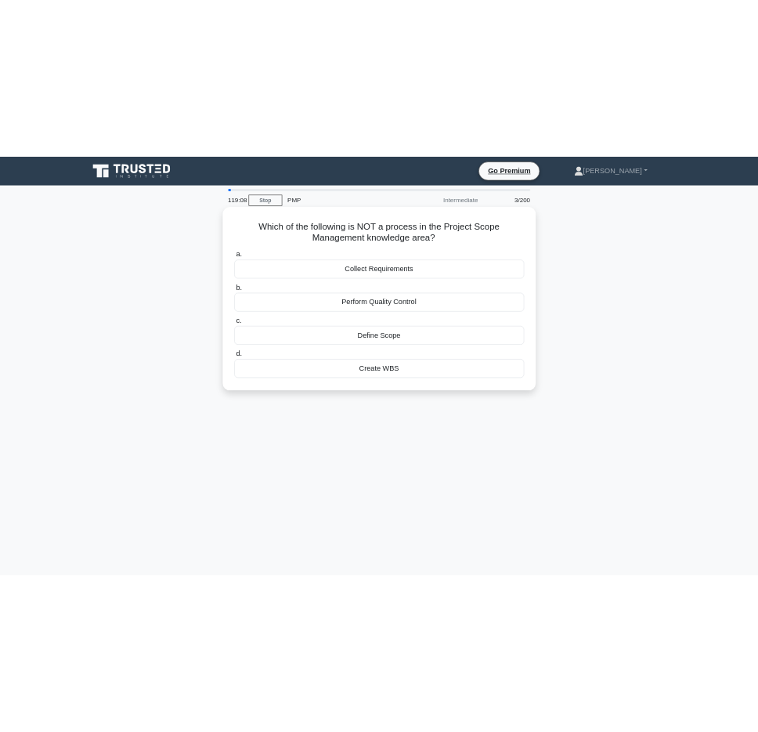
scroll to position [11, 0]
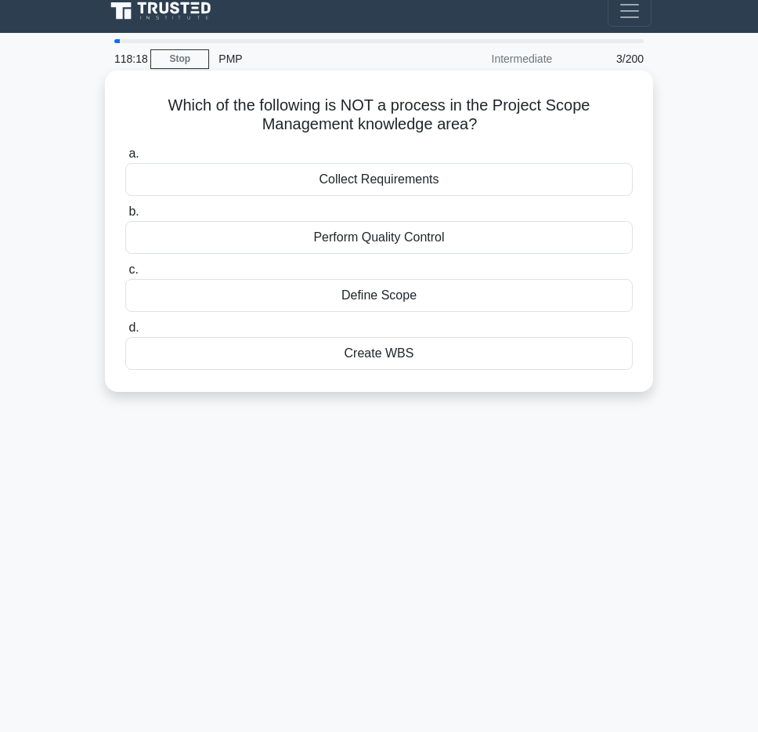
click at [410, 238] on div "Perform Quality Control" at bounding box center [379, 237] width 508 height 33
click at [125, 217] on input "b. Perform Quality Control" at bounding box center [125, 212] width 0 height 10
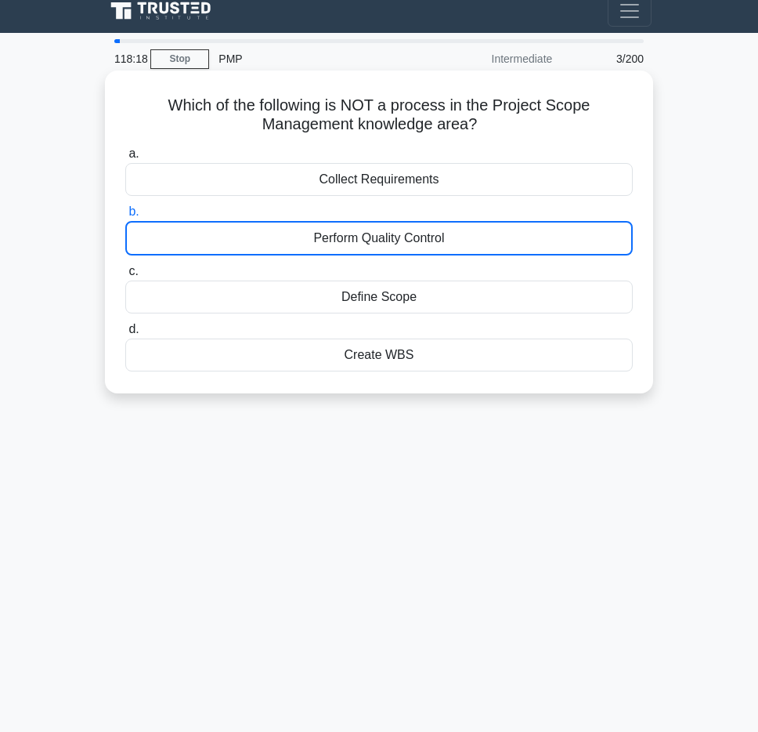
scroll to position [0, 0]
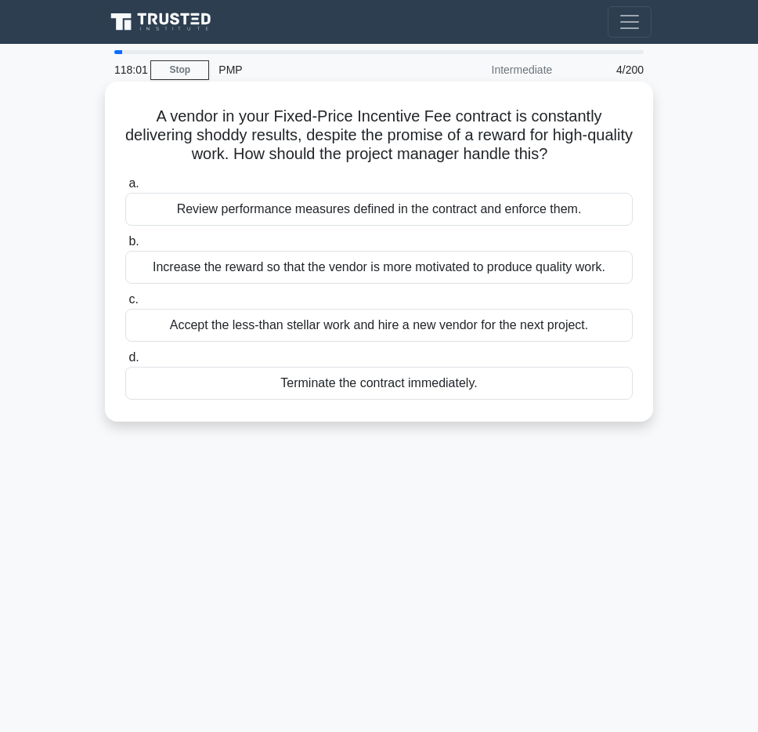
click at [510, 204] on div "Review performance measures defined in the contract and enforce them." at bounding box center [379, 209] width 508 height 33
click at [125, 189] on input "a. Review performance measures defined in the contract and enforce them." at bounding box center [125, 184] width 0 height 10
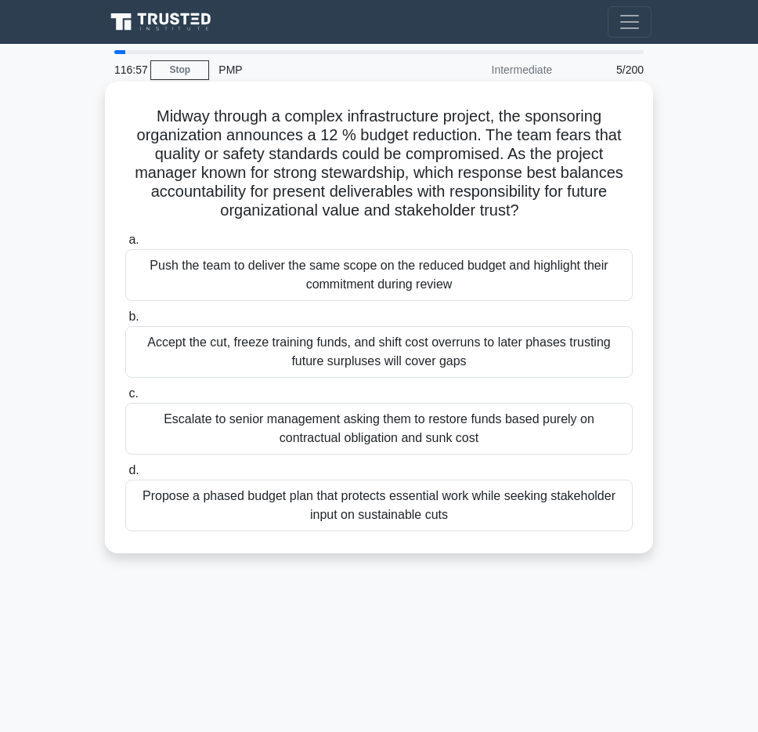
click at [503, 518] on div "Propose a phased budget plan that protects essential work while seeking stakeho…" at bounding box center [379, 506] width 508 height 52
click at [125, 476] on input "d. Propose a phased budget plan that protects essential work while seeking stak…" at bounding box center [125, 470] width 0 height 10
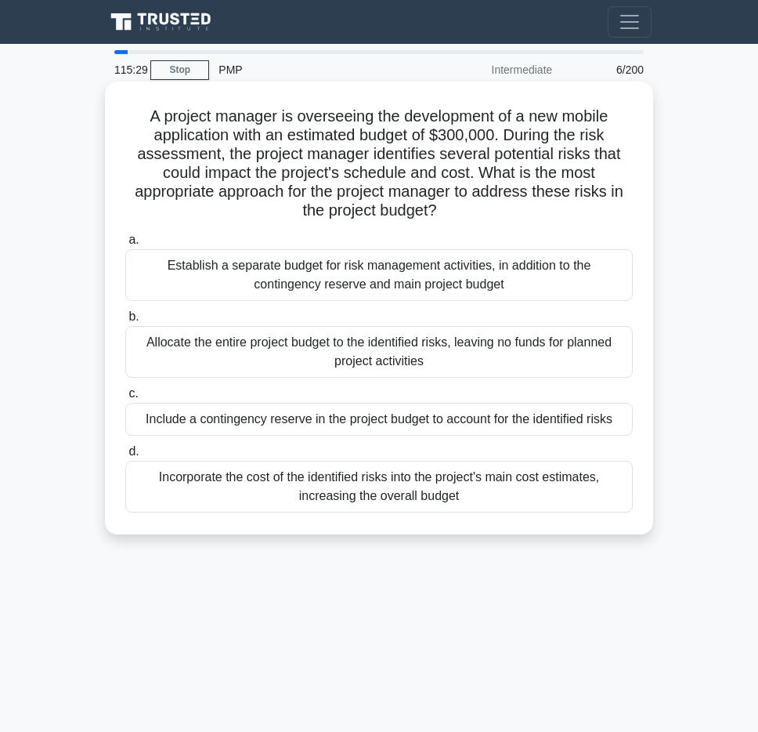
click at [539, 289] on div "Establish a separate budget for risk management activities, in addition to the …" at bounding box center [379, 275] width 508 height 52
click at [125, 245] on input "a. Establish a separate budget for risk management activities, in addition to t…" at bounding box center [125, 240] width 0 height 10
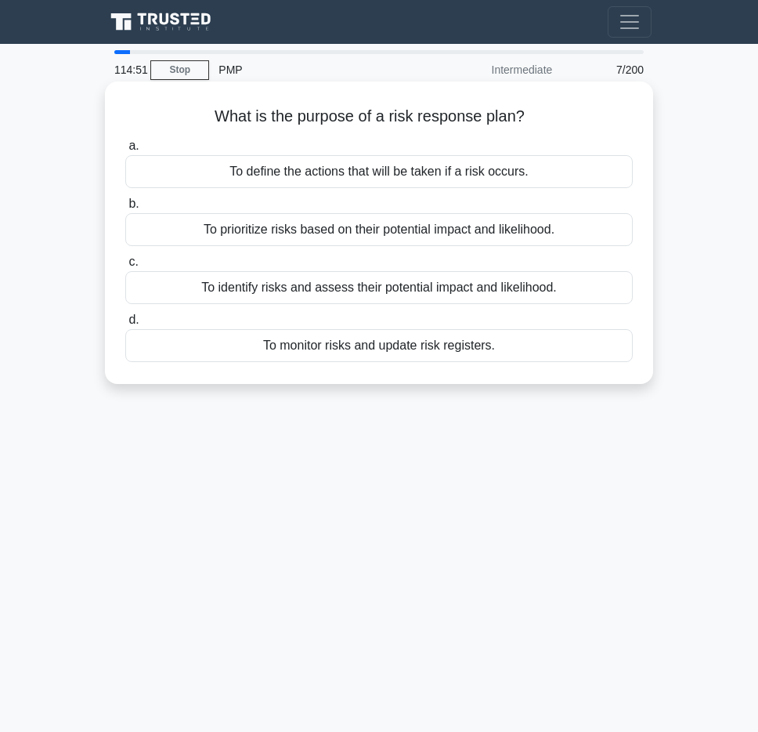
click at [533, 288] on div "To identify risks and assess their potential impact and likelihood." at bounding box center [379, 287] width 508 height 33
click at [125, 267] on input "c. To identify risks and assess their potential impact and likelihood." at bounding box center [125, 262] width 0 height 10
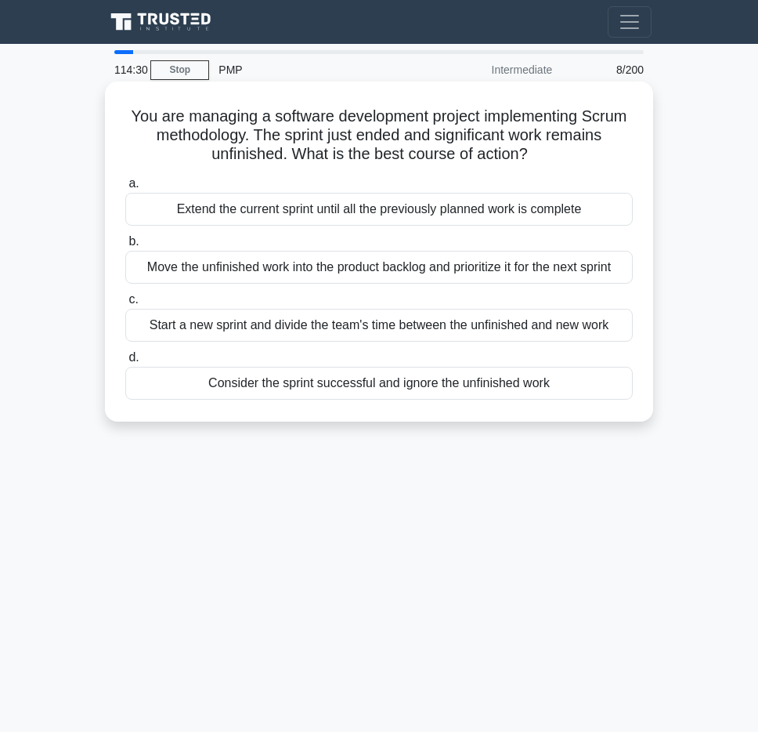
click at [522, 270] on div "Move the unfinished work into the product backlog and prioritize it for the nex…" at bounding box center [379, 267] width 508 height 33
click at [125, 247] on input "b. Move the unfinished work into the product backlog and prioritize it for the …" at bounding box center [125, 242] width 0 height 10
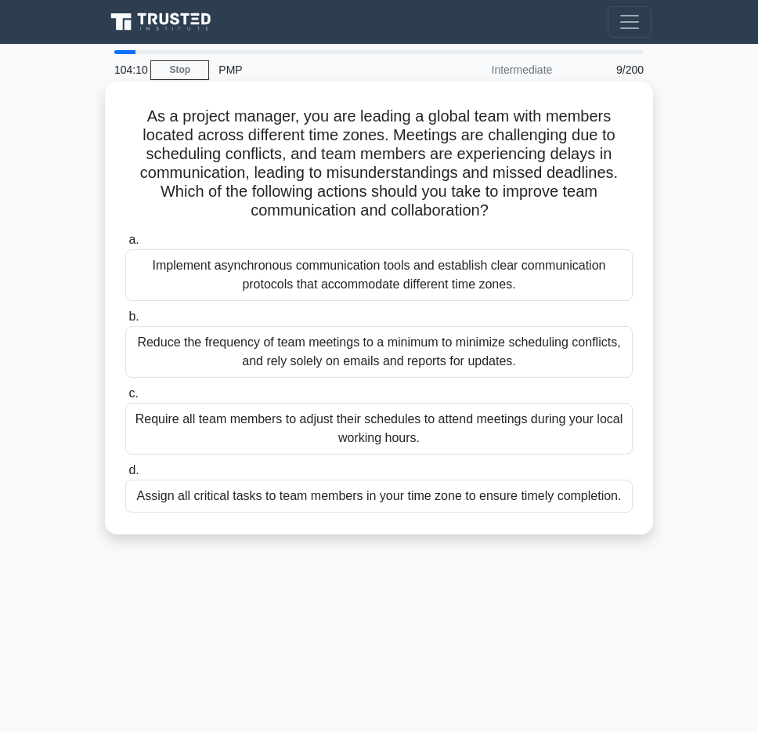
click at [544, 285] on div "Implement asynchronous communication tools and establish clear communication pr…" at bounding box center [379, 275] width 508 height 52
click at [125, 245] on input "a. Implement asynchronous communication tools and establish clear communication…" at bounding box center [125, 240] width 0 height 10
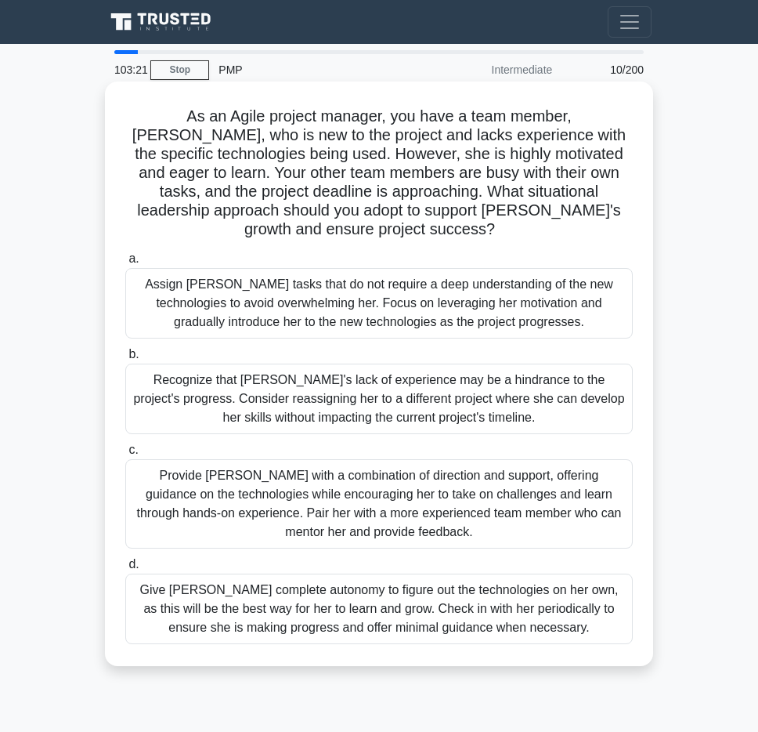
click at [456, 465] on div "Provide [PERSON_NAME] with a combination of direction and support, offering gui…" at bounding box center [379, 503] width 508 height 89
click at [125, 455] on input "c. Provide [PERSON_NAME] with a combination of direction and support, offering …" at bounding box center [125, 450] width 0 height 10
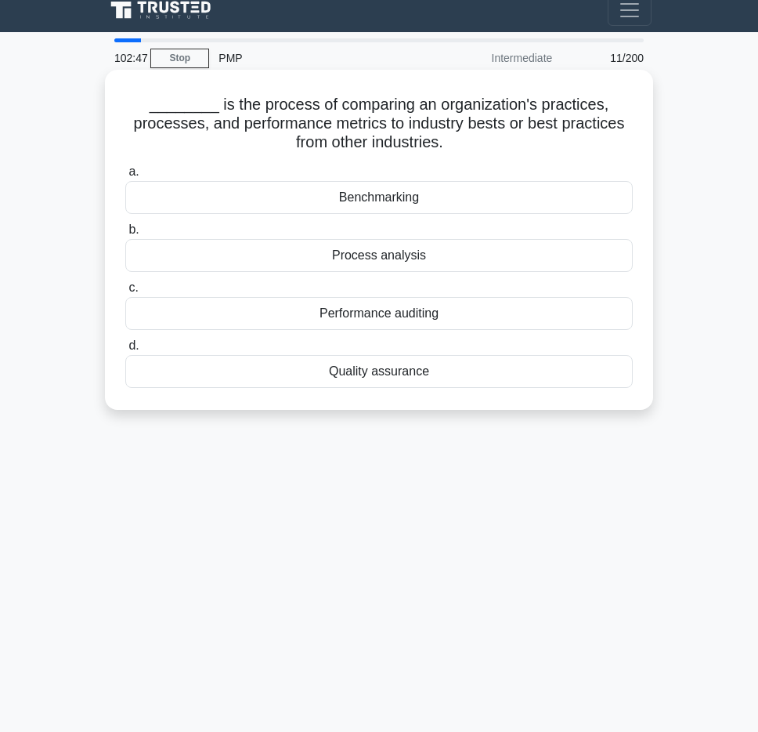
scroll to position [9, 0]
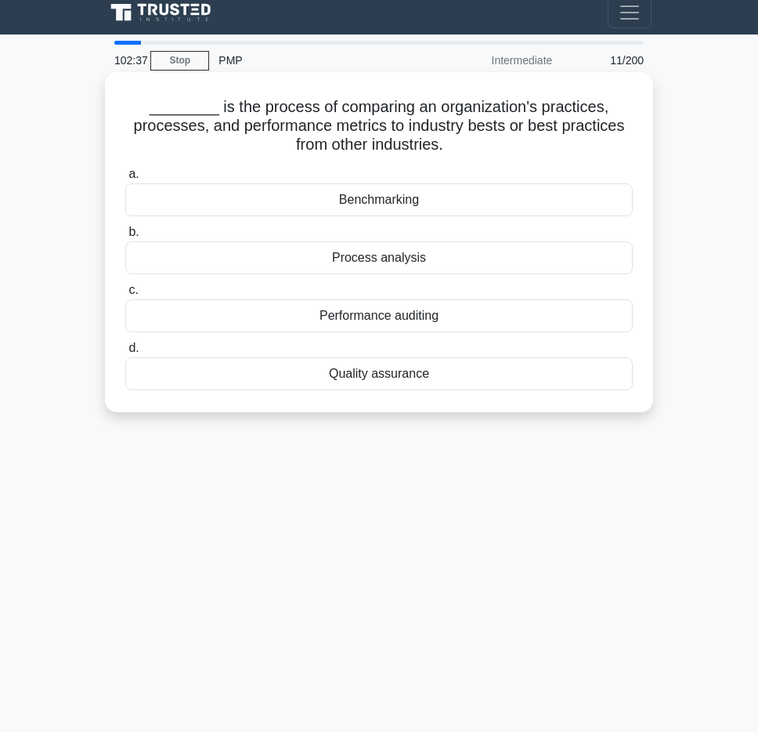
click at [540, 210] on div "Benchmarking" at bounding box center [379, 199] width 508 height 33
click at [125, 179] on input "a. Benchmarking" at bounding box center [125, 174] width 0 height 10
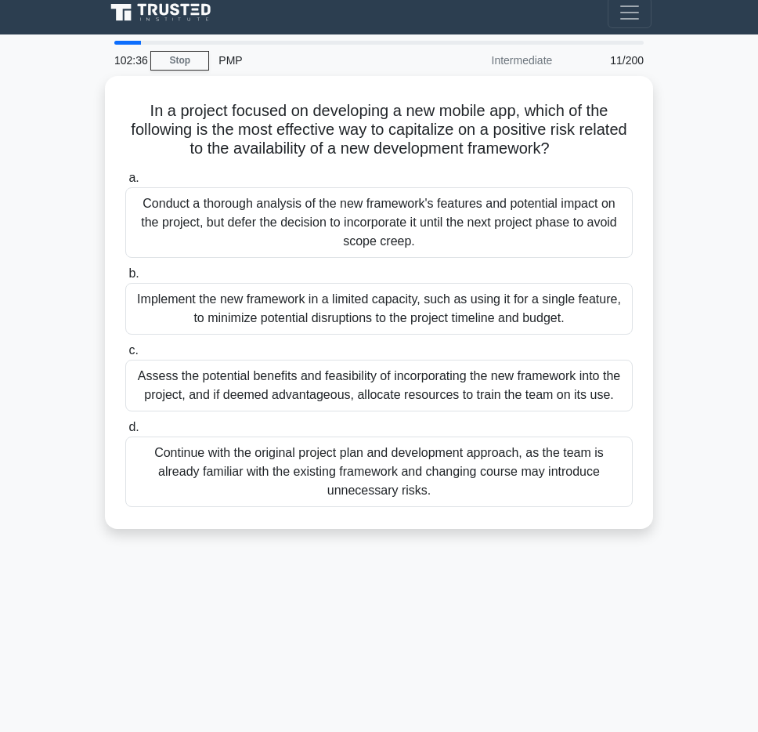
scroll to position [0, 0]
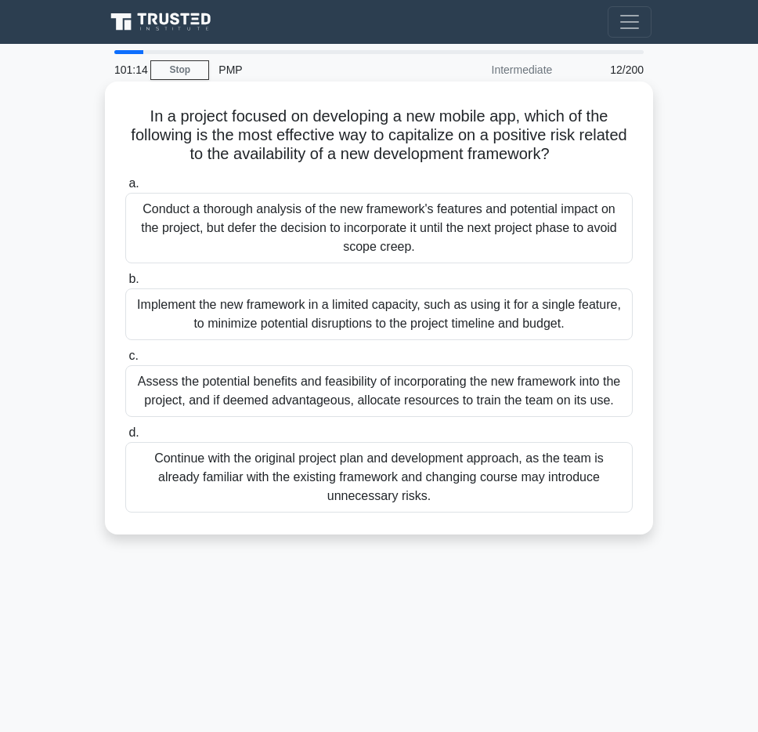
click at [535, 219] on div "Conduct a thorough analysis of the new framework's features and potential impac…" at bounding box center [379, 228] width 508 height 71
click at [125, 189] on input "a. Conduct a thorough analysis of the new framework's features and potential im…" at bounding box center [125, 184] width 0 height 10
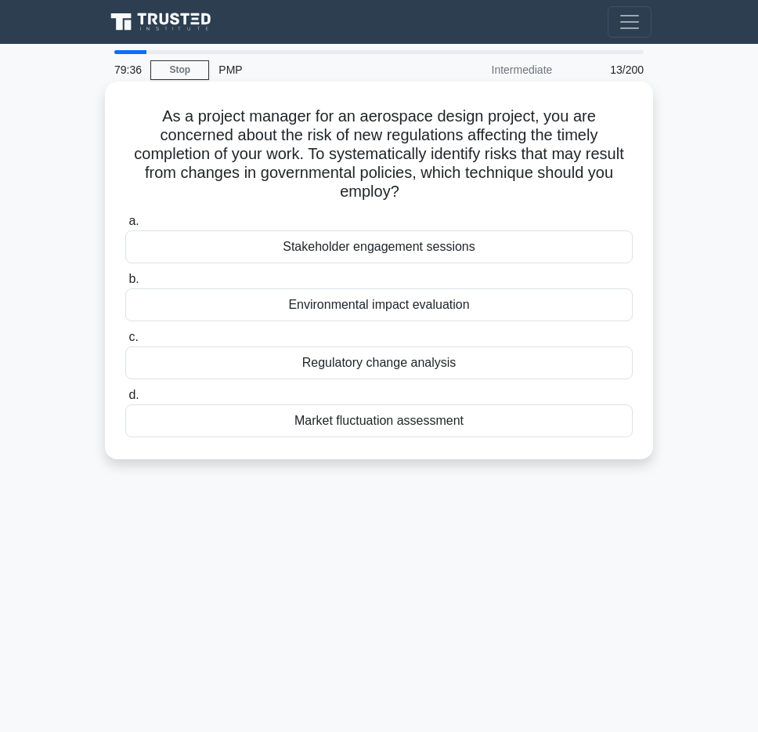
click at [428, 346] on div "Regulatory change analysis" at bounding box center [379, 362] width 508 height 33
click at [125, 342] on input "c. Regulatory change analysis" at bounding box center [125, 337] width 0 height 10
